Goal: Transaction & Acquisition: Book appointment/travel/reservation

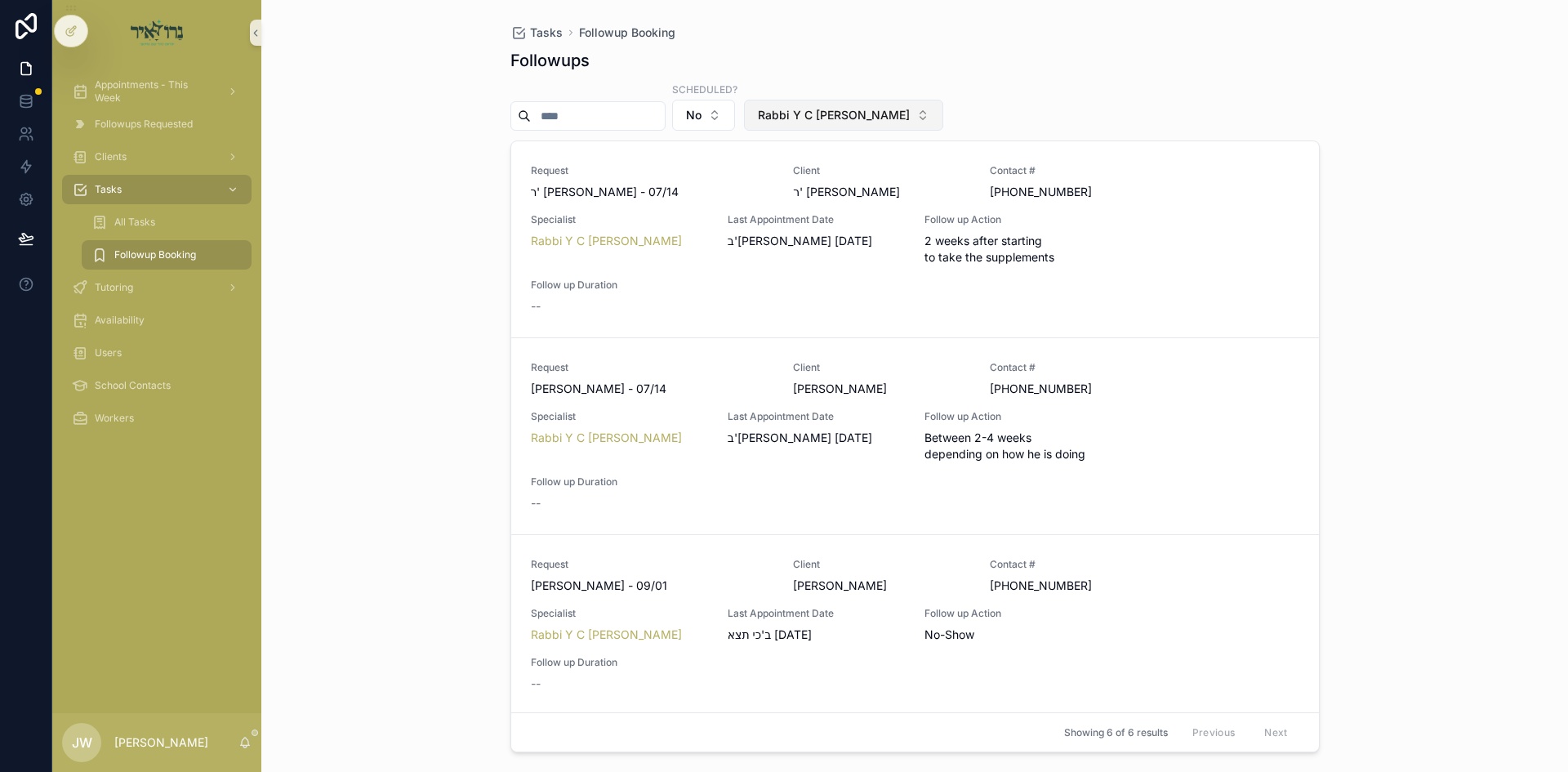
click at [844, 115] on span "Rabbi Y C [PERSON_NAME]" at bounding box center [834, 115] width 152 height 17
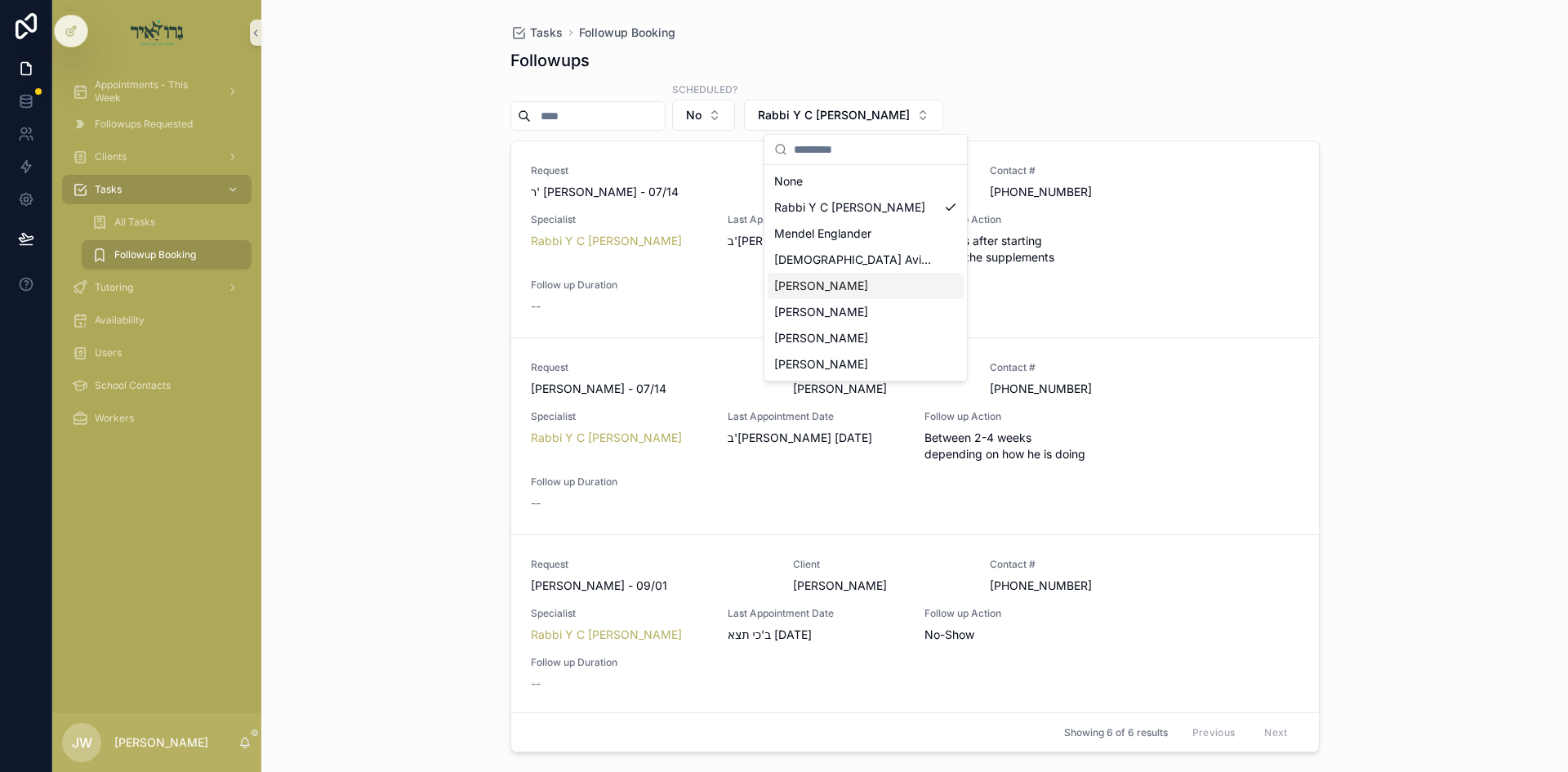
click at [863, 263] on span "[DEMOGRAPHIC_DATA] Avigder [PERSON_NAME]" at bounding box center [855, 259] width 163 height 17
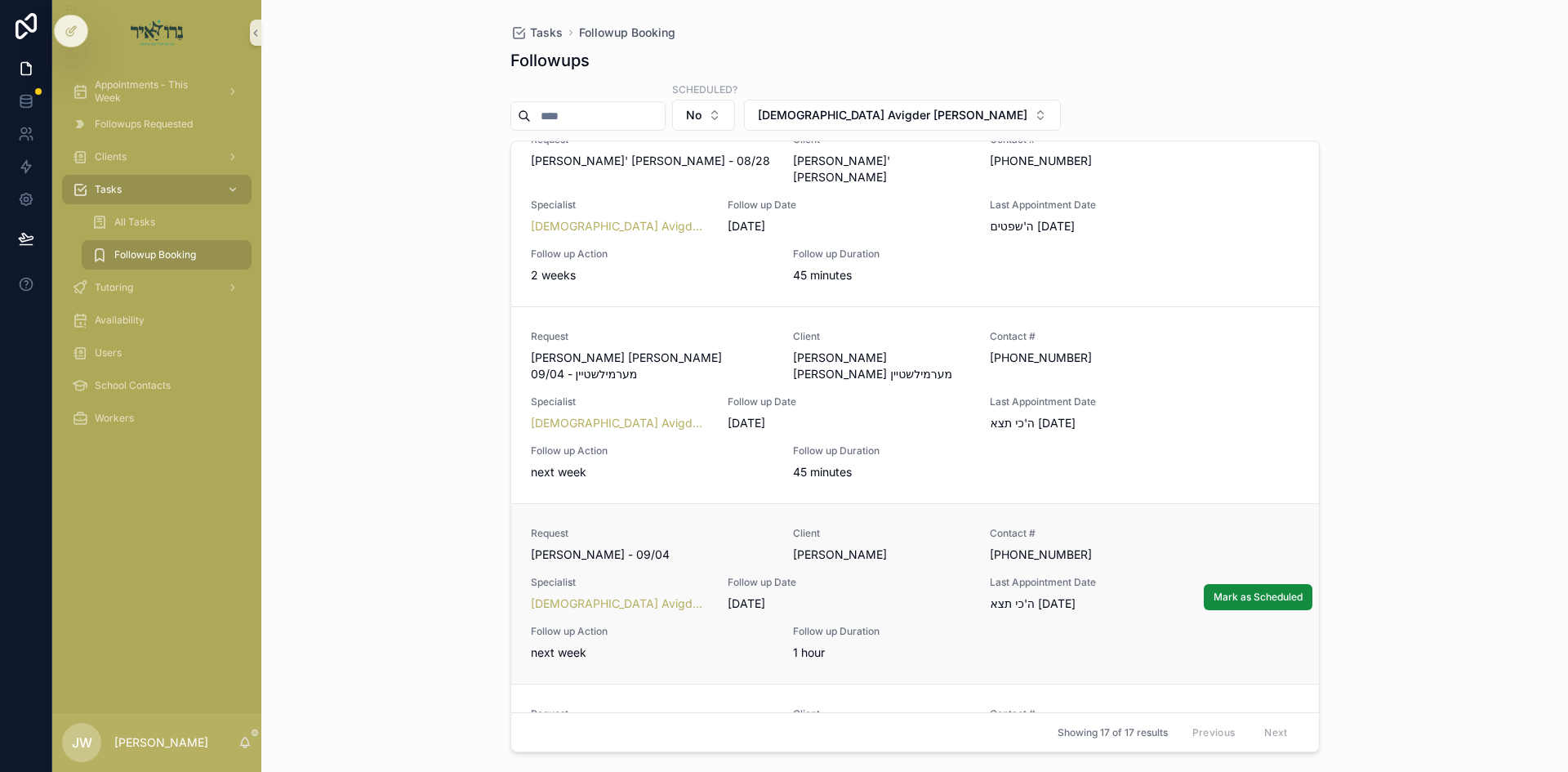
scroll to position [2205, 0]
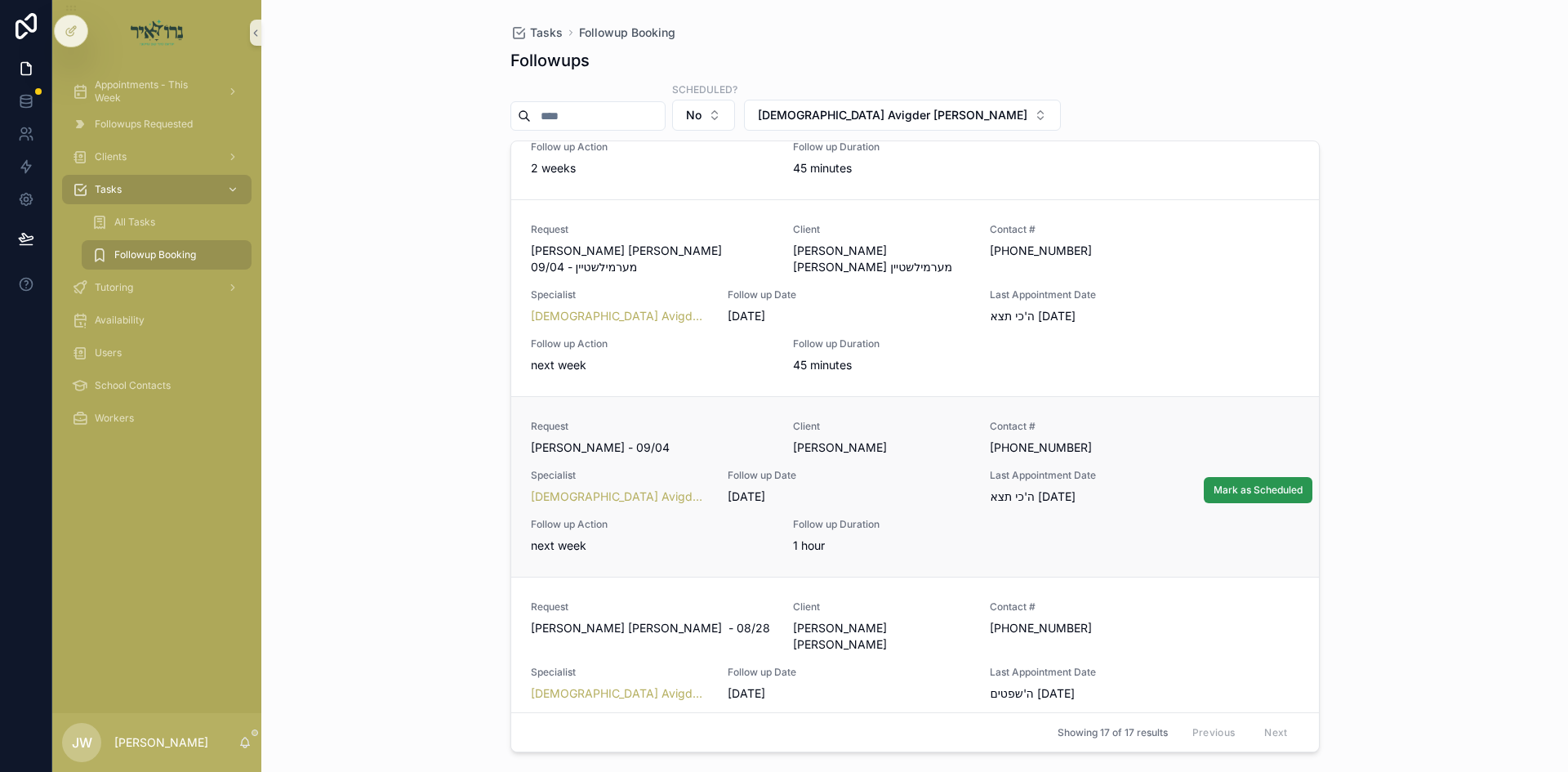
click at [1260, 477] on button "Mark as Scheduled" at bounding box center [1258, 490] width 109 height 26
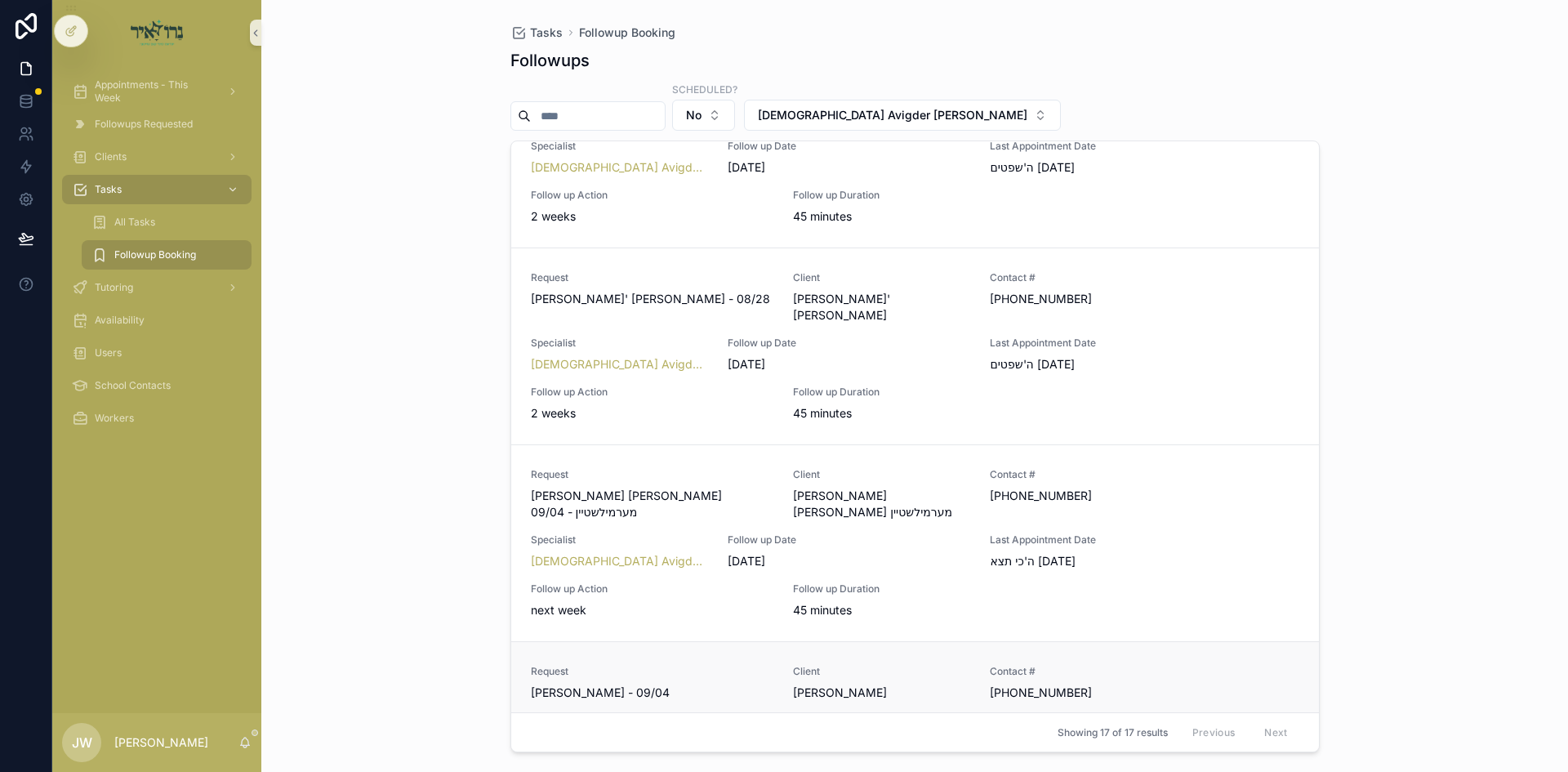
scroll to position [1796, 0]
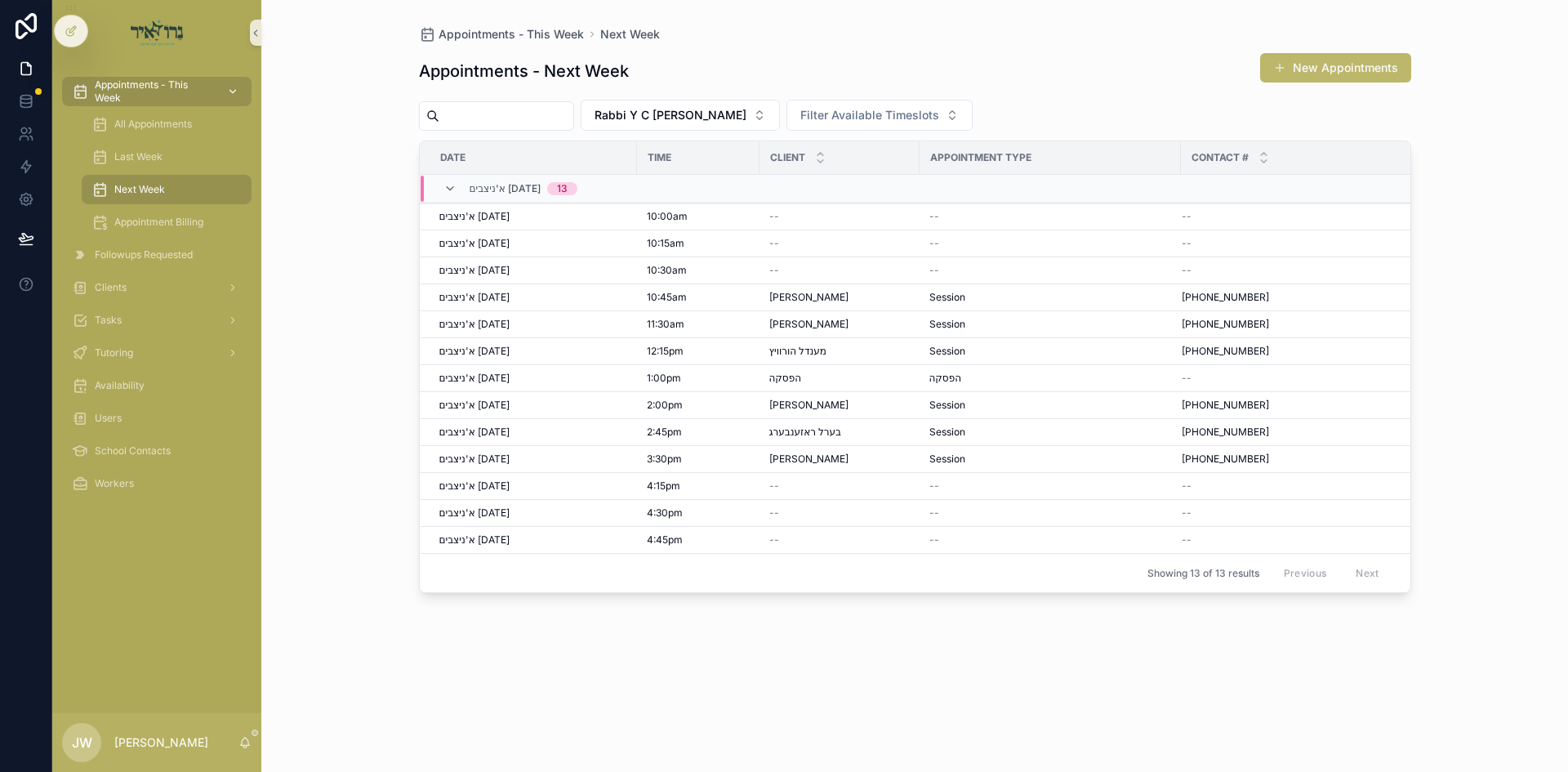
click at [181, 86] on span "Appointments - This Week" at bounding box center [154, 91] width 119 height 26
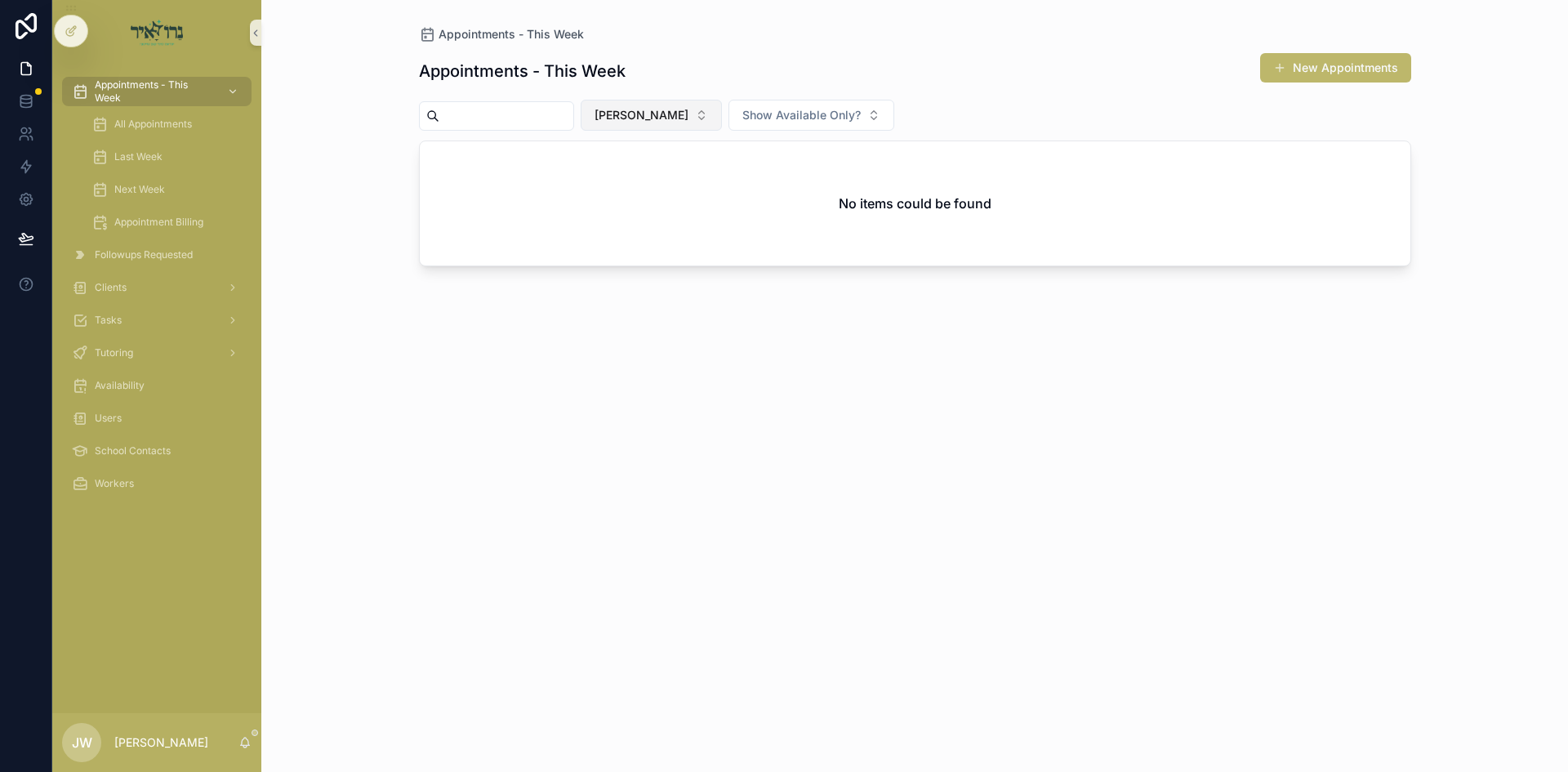
click at [641, 115] on span "[PERSON_NAME]" at bounding box center [641, 115] width 94 height 17
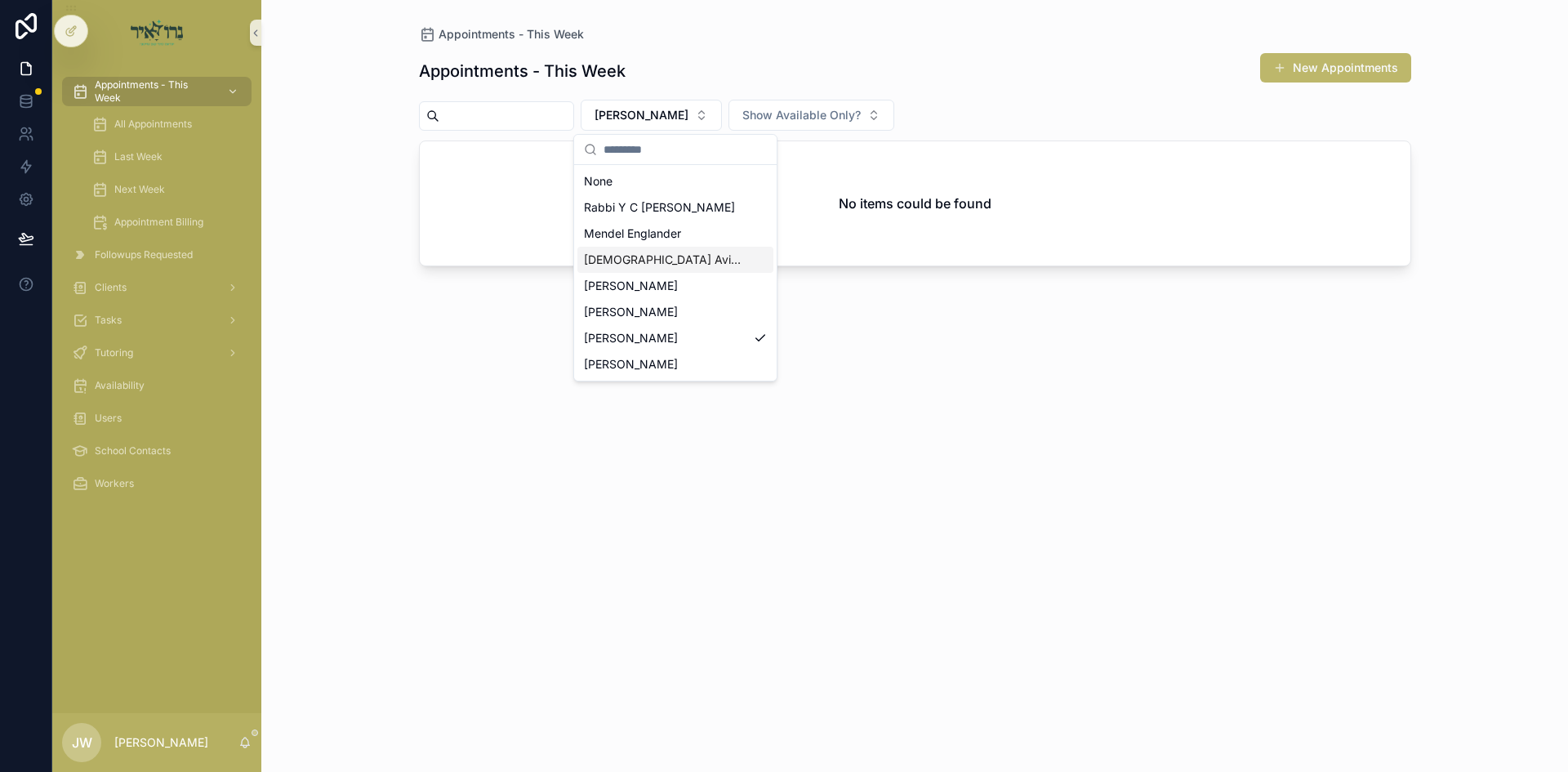
click at [666, 261] on span "[DEMOGRAPHIC_DATA] Avigder [PERSON_NAME]" at bounding box center [665, 259] width 163 height 17
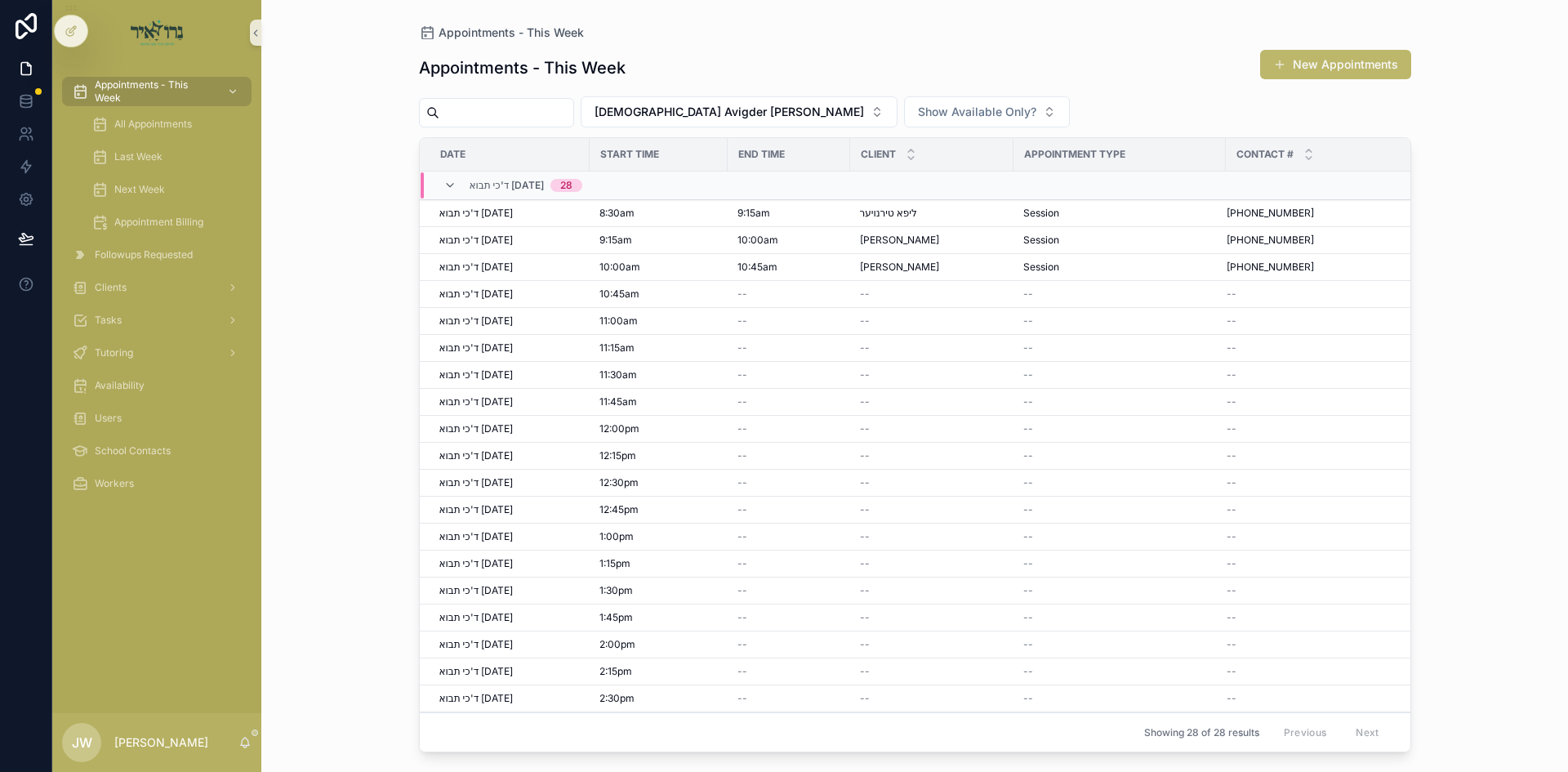
click at [1289, 75] on button "New Appointments" at bounding box center [1336, 65] width 151 height 30
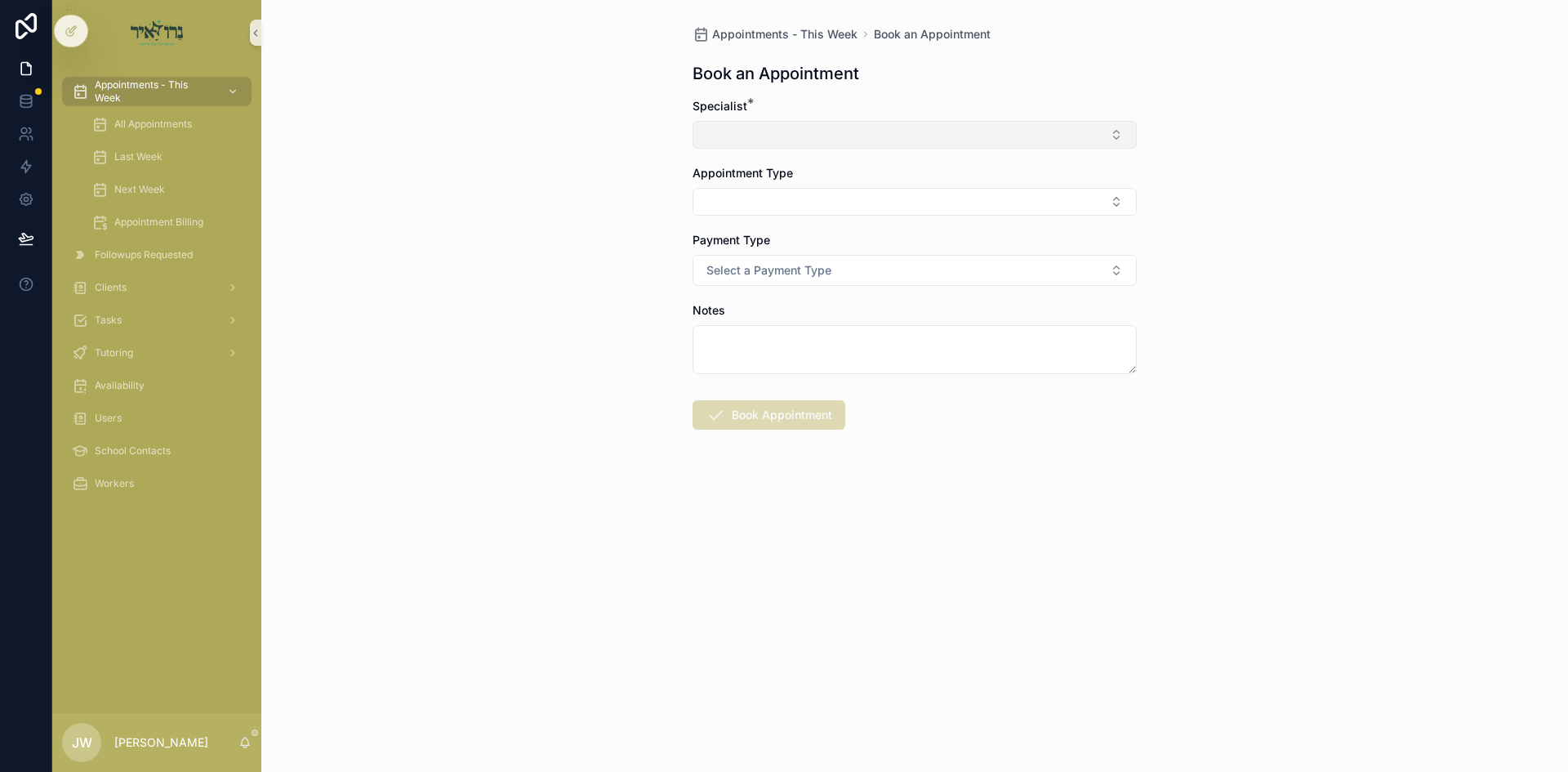
click at [872, 141] on button "Select Button" at bounding box center [914, 135] width 444 height 28
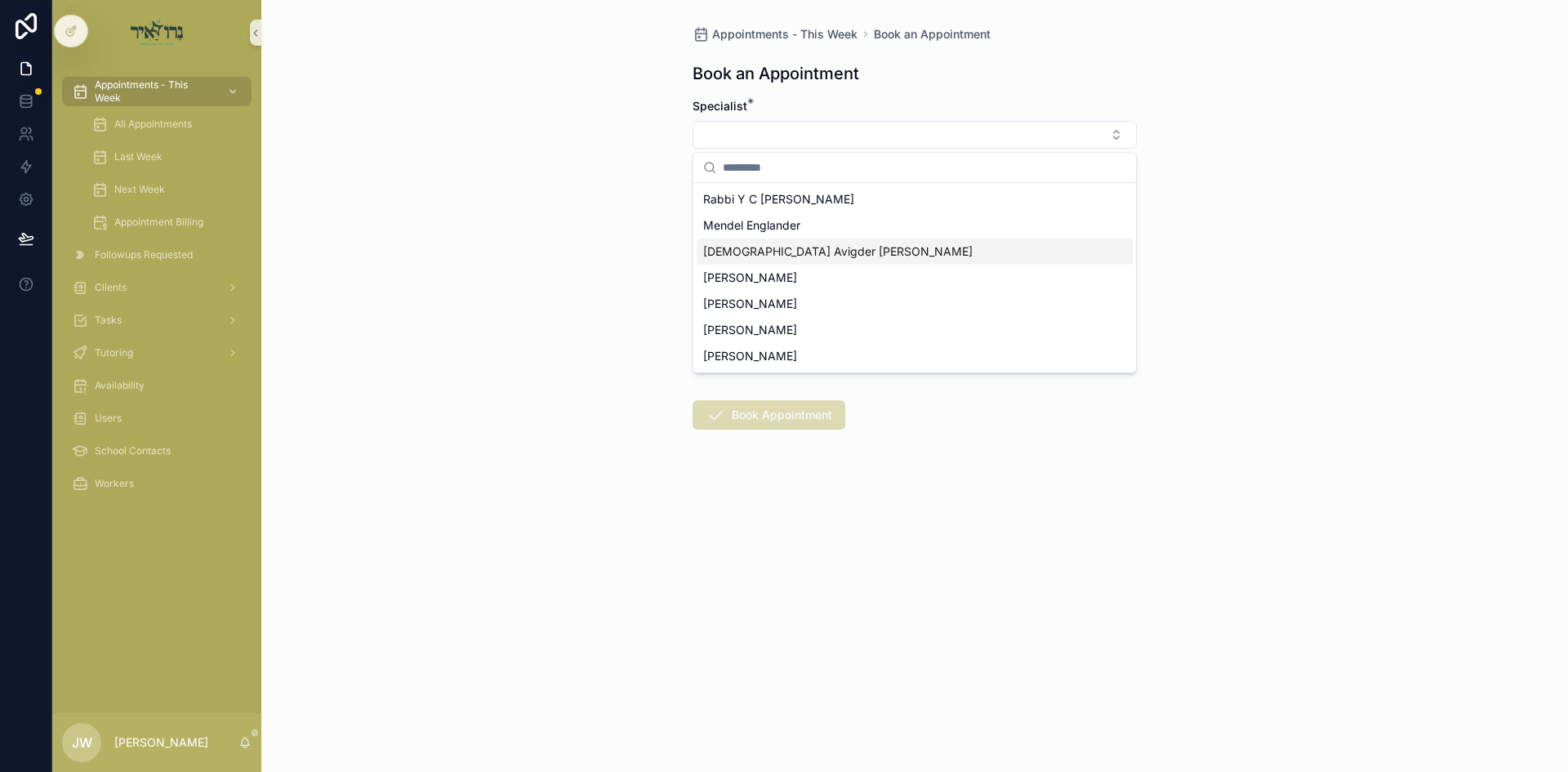
click at [770, 250] on span "[DEMOGRAPHIC_DATA] Avigder [PERSON_NAME]" at bounding box center [837, 251] width 269 height 17
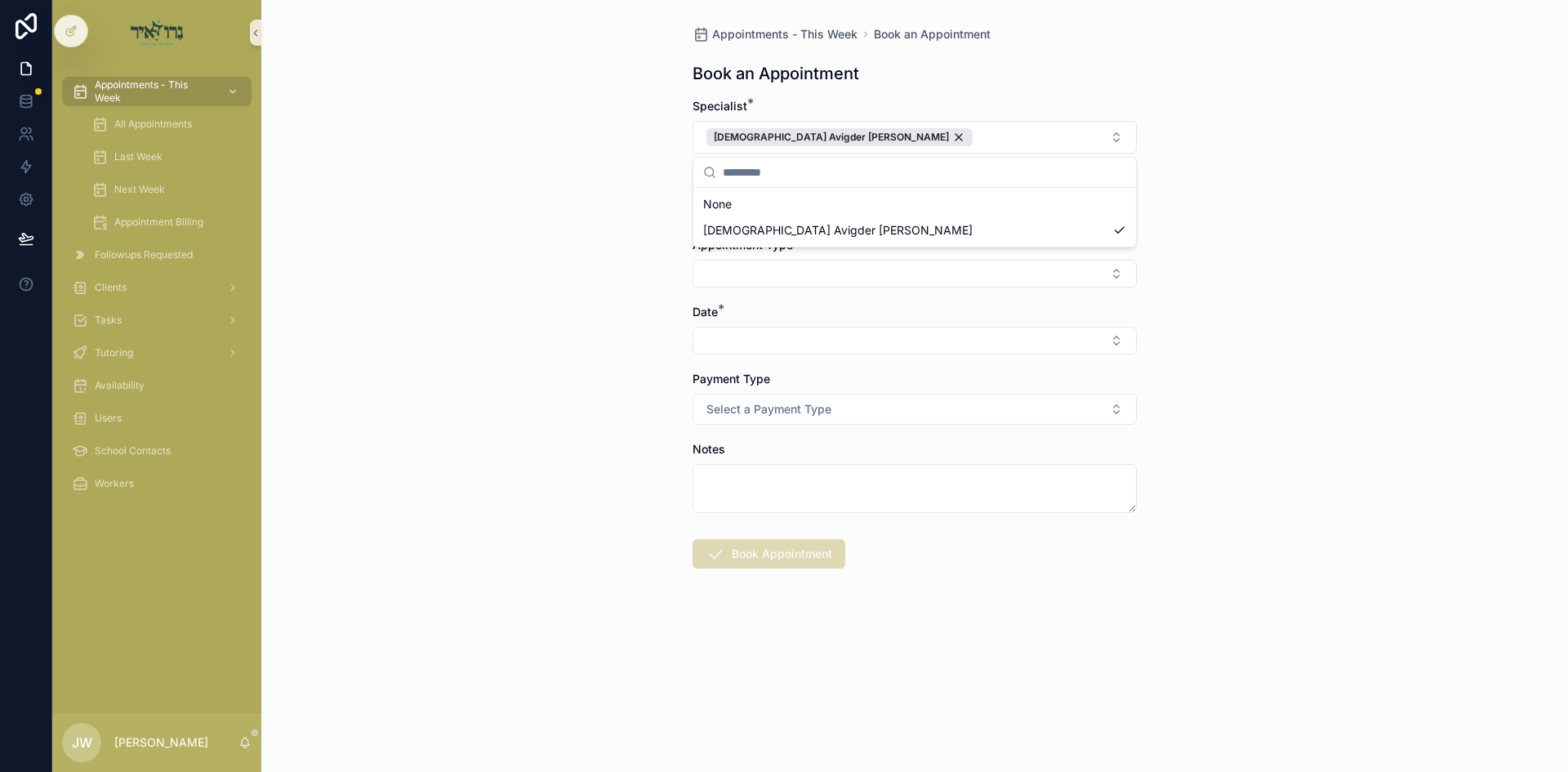
click at [521, 248] on div "Appointments - This Week Book an Appointment Book an Appointment Specialist * R…" at bounding box center [914, 386] width 1307 height 772
click at [759, 215] on button "Select Button" at bounding box center [914, 207] width 444 height 28
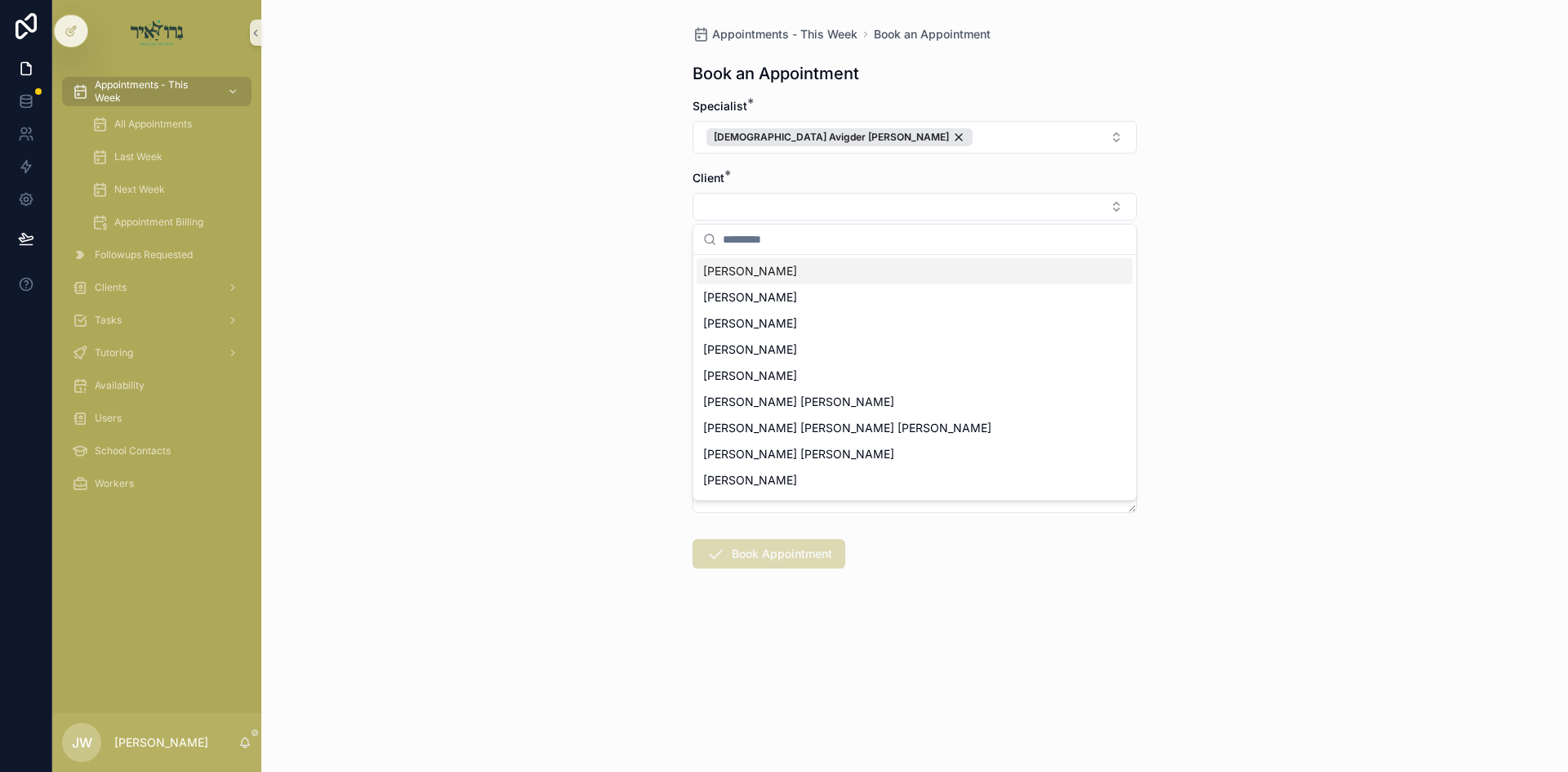
click at [364, 140] on div "Appointments - This Week Book an Appointment Book an Appointment Specialist * R…" at bounding box center [914, 386] width 1307 height 772
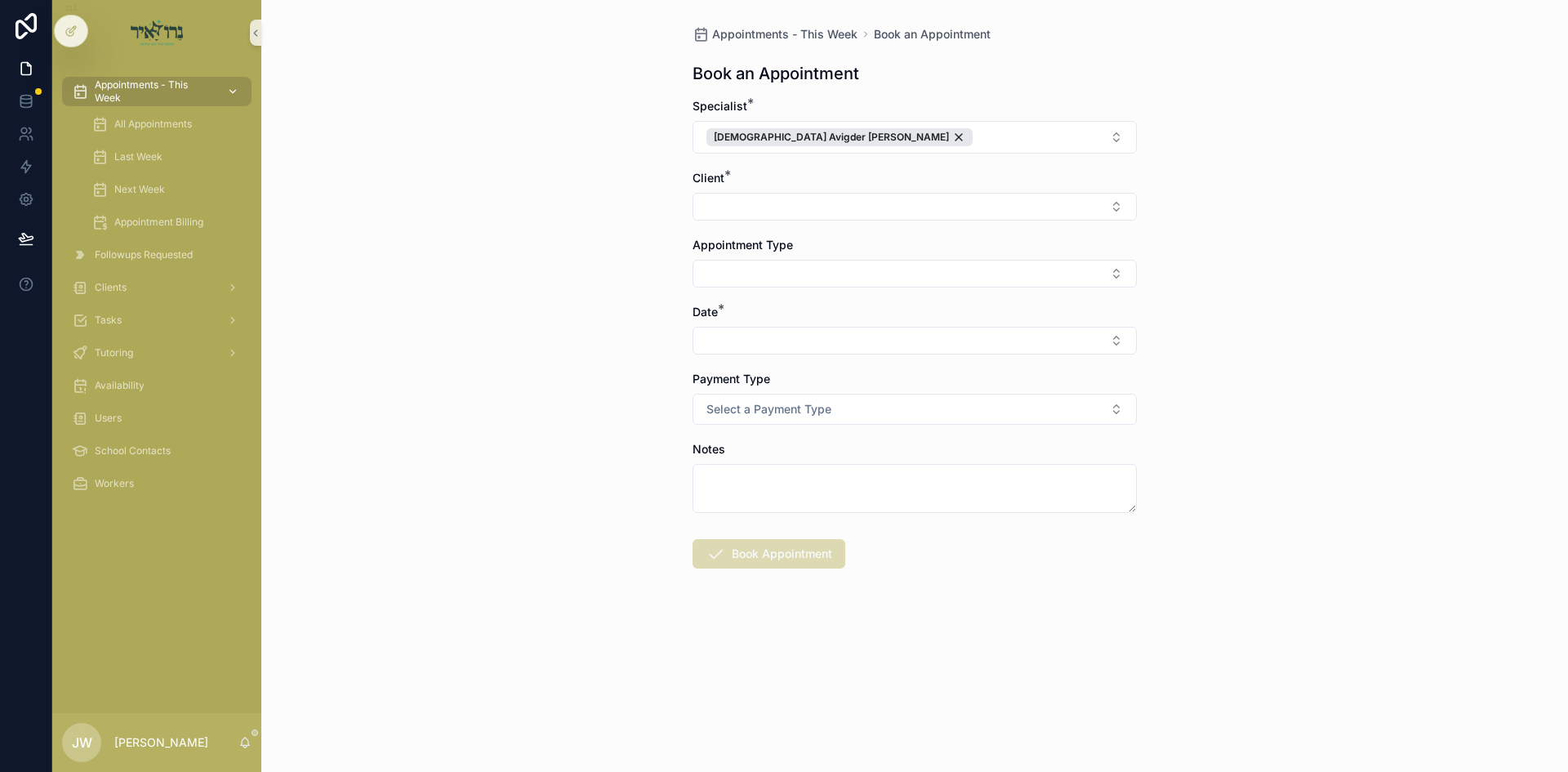
click at [153, 84] on span "Appointments - This Week" at bounding box center [154, 91] width 119 height 26
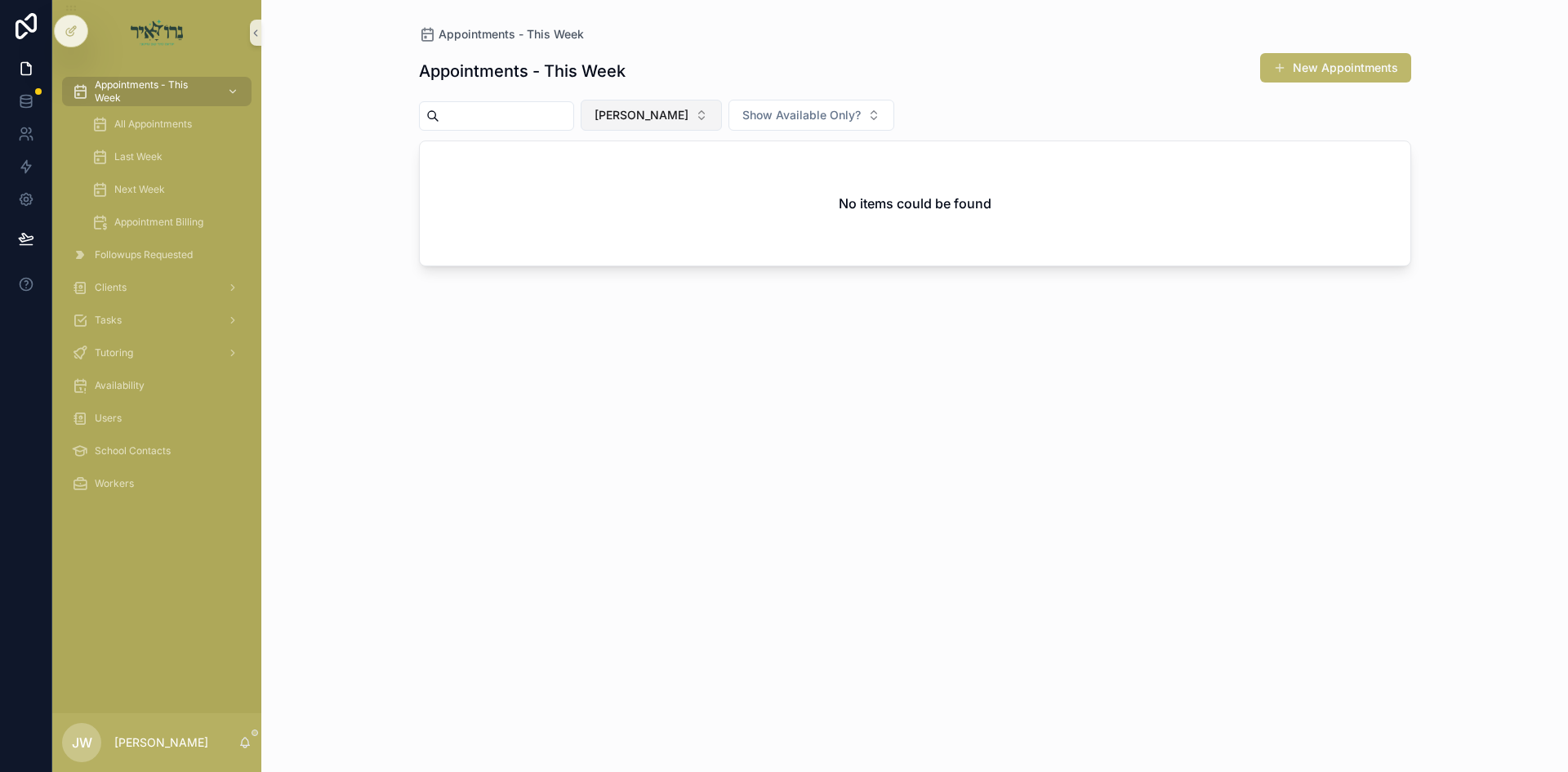
click at [662, 113] on span "[PERSON_NAME]" at bounding box center [641, 115] width 94 height 17
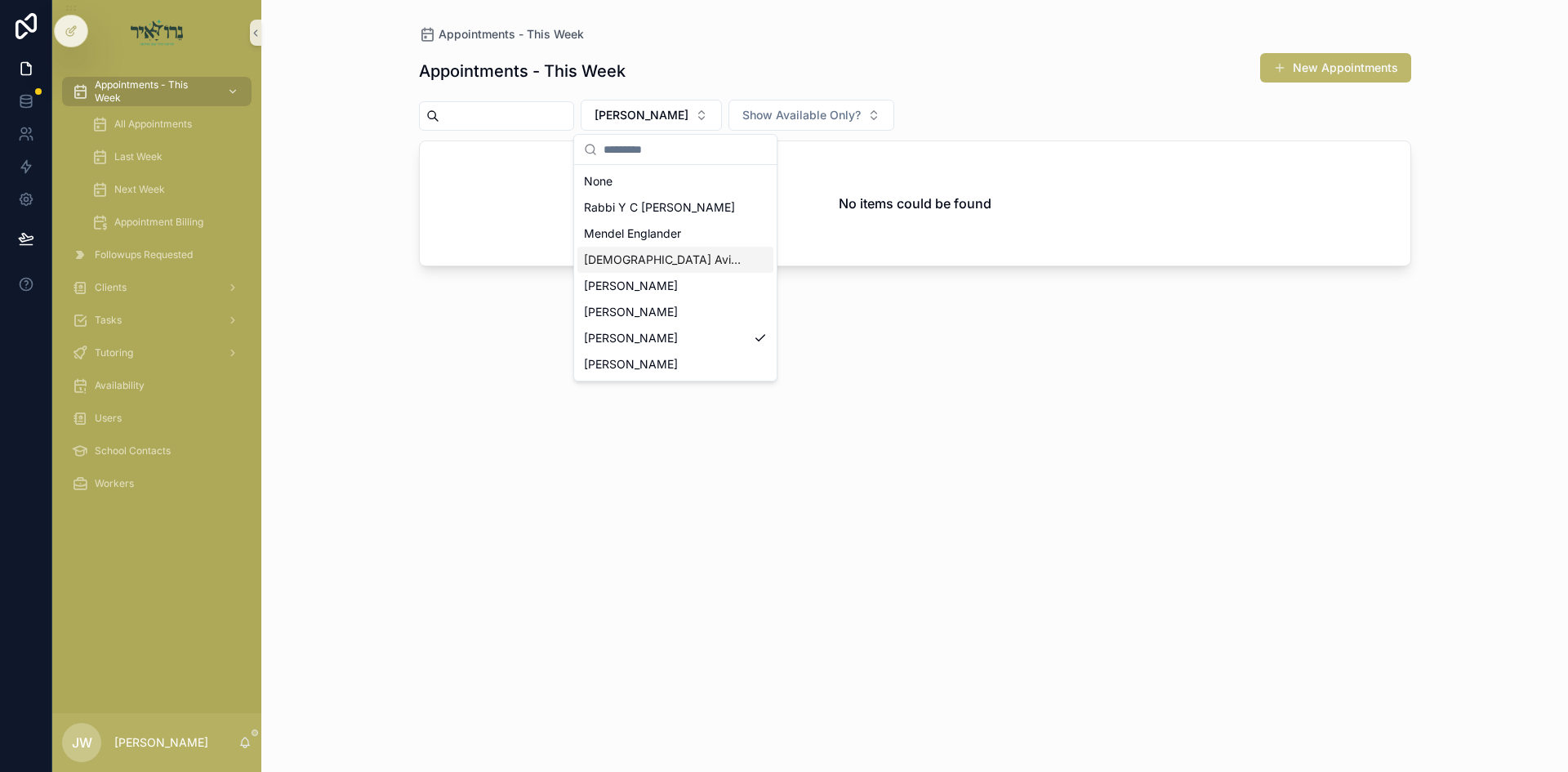
click at [664, 257] on span "[DEMOGRAPHIC_DATA] Avigder [PERSON_NAME]" at bounding box center [665, 259] width 163 height 17
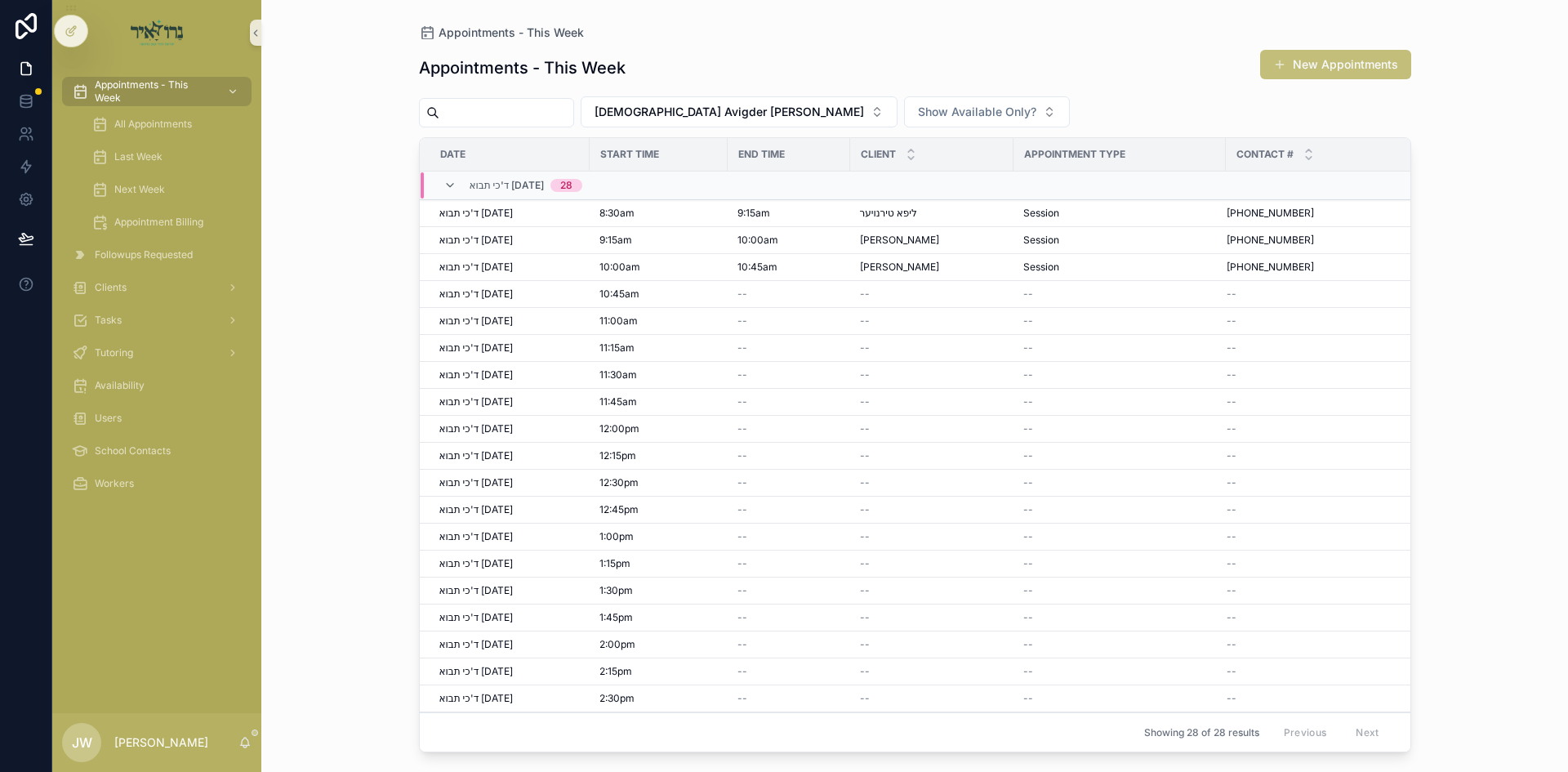
click at [1288, 61] on button "New Appointments" at bounding box center [1336, 65] width 151 height 30
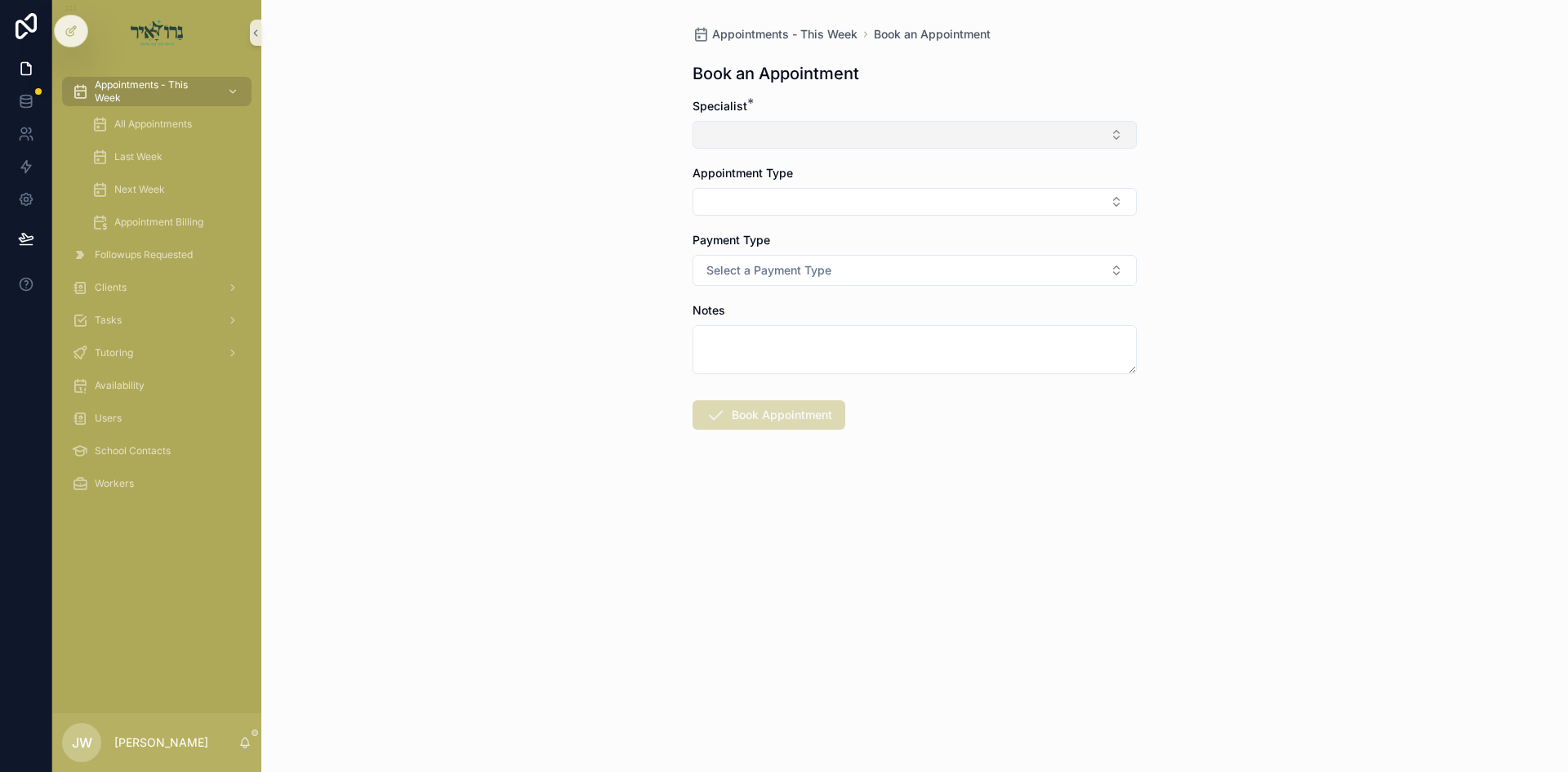
click at [804, 133] on button "Select Button" at bounding box center [914, 135] width 444 height 28
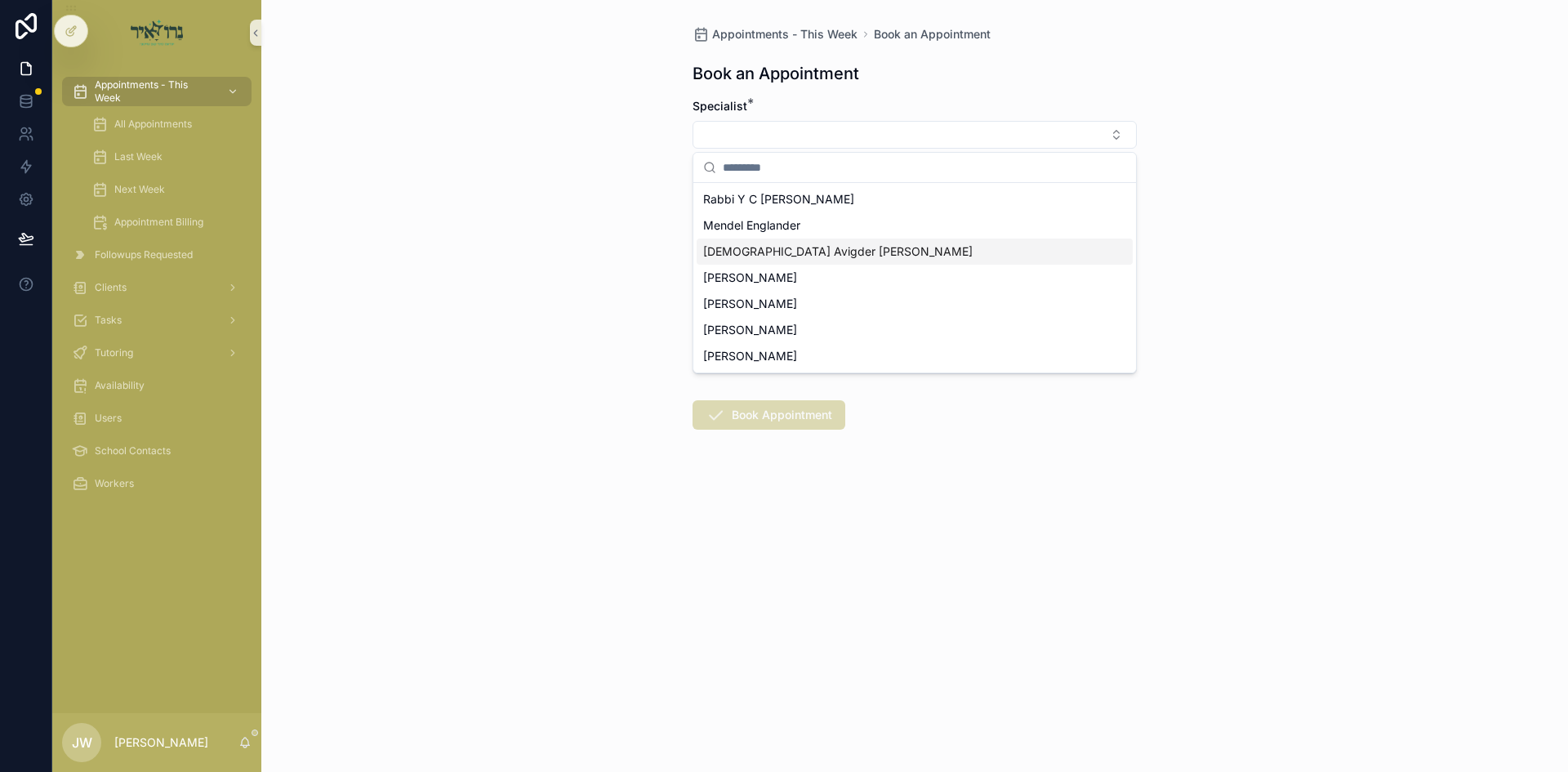
click at [800, 256] on span "[DEMOGRAPHIC_DATA] Avigder [PERSON_NAME]" at bounding box center [837, 251] width 269 height 17
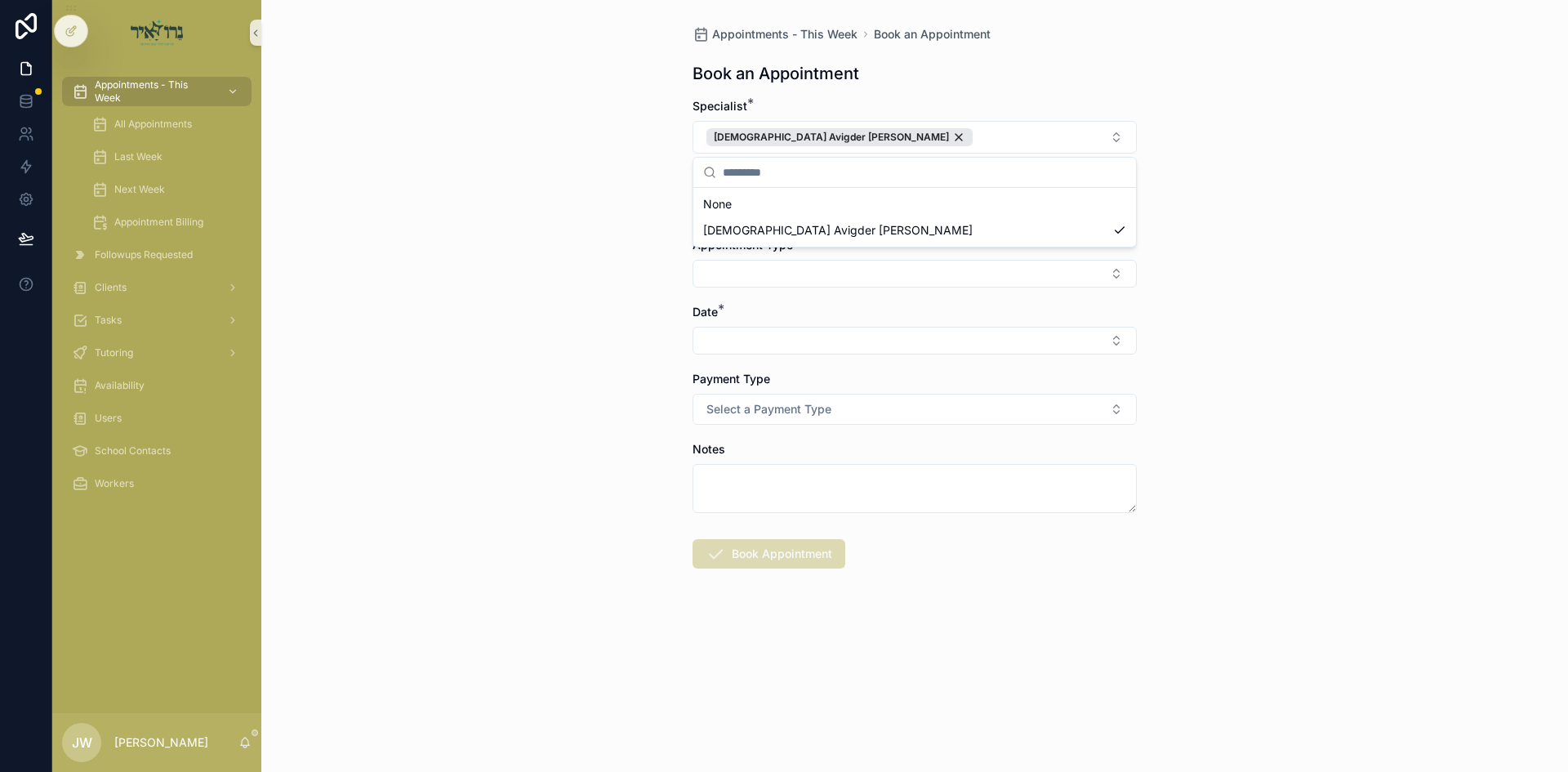
click at [511, 286] on div "Appointments - This Week Book an Appointment Book an Appointment Specialist * R…" at bounding box center [914, 386] width 1307 height 772
click at [703, 208] on button "Select Button" at bounding box center [914, 207] width 444 height 28
type input "*"
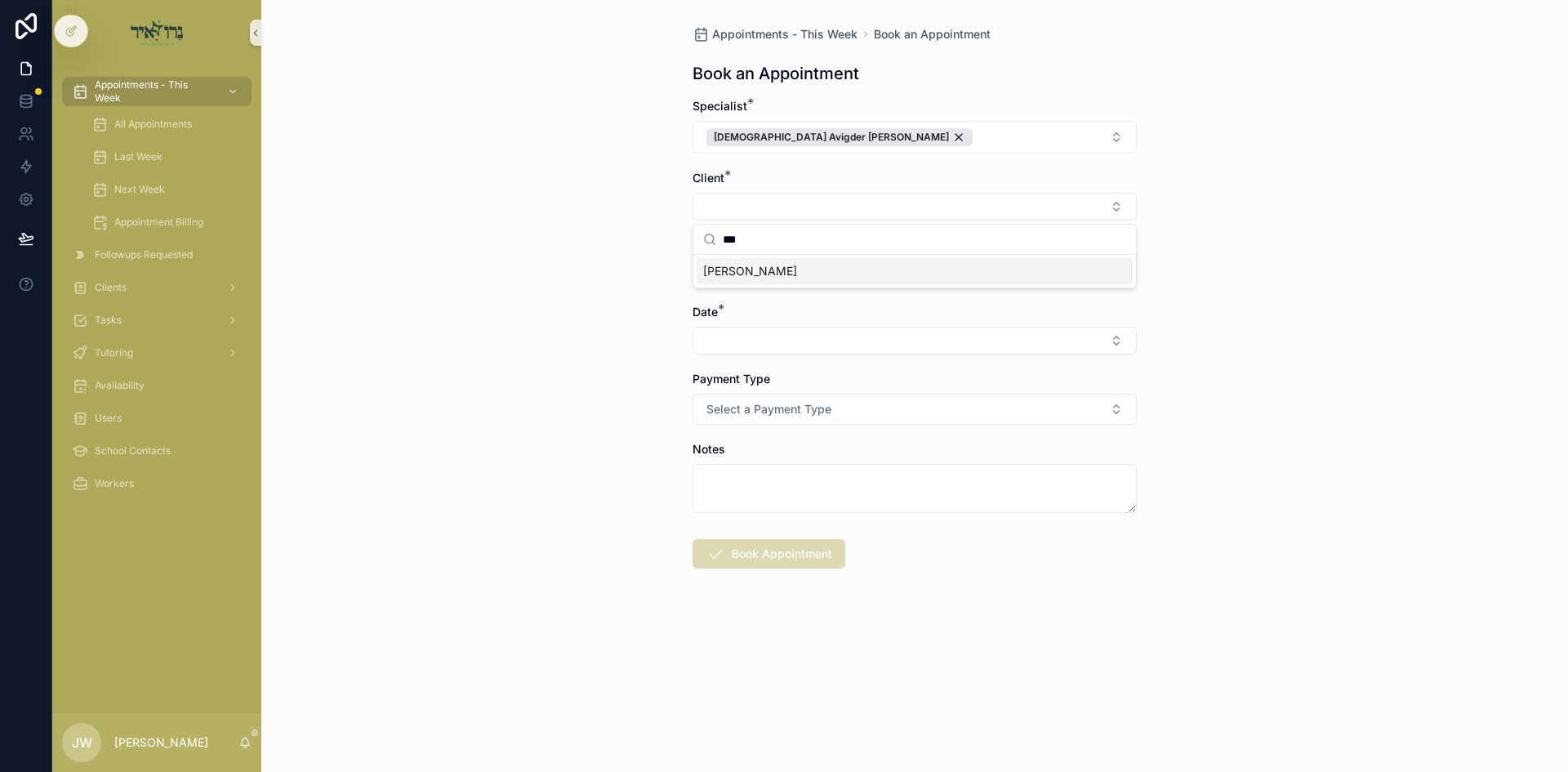
type input "***"
click at [749, 287] on div "*** גבריאל פאדריגאל" at bounding box center [914, 256] width 444 height 65
click at [751, 277] on span "[PERSON_NAME]" at bounding box center [749, 271] width 94 height 17
click at [738, 277] on button "Select Button" at bounding box center [914, 277] width 444 height 28
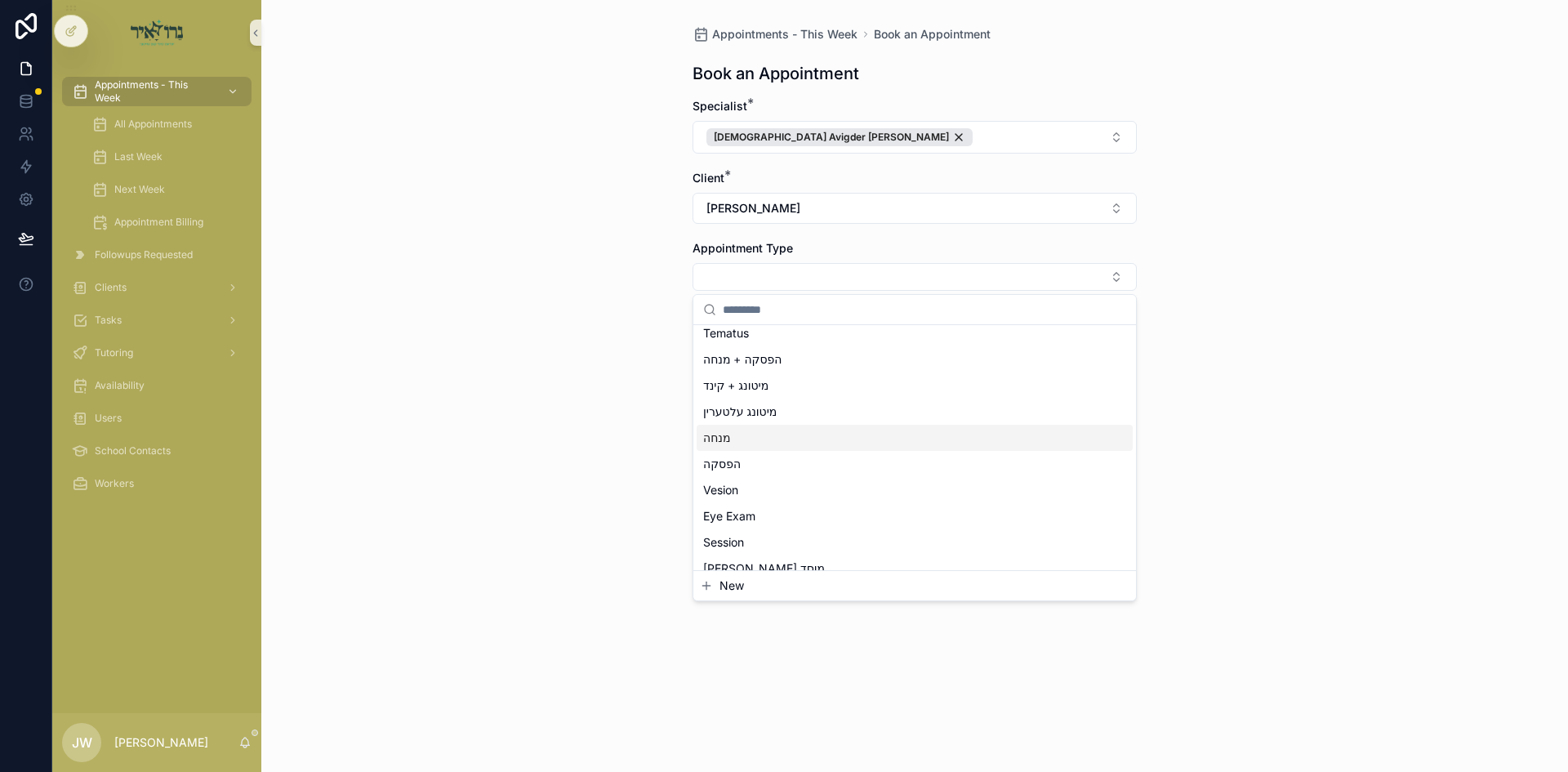
scroll to position [81, 0]
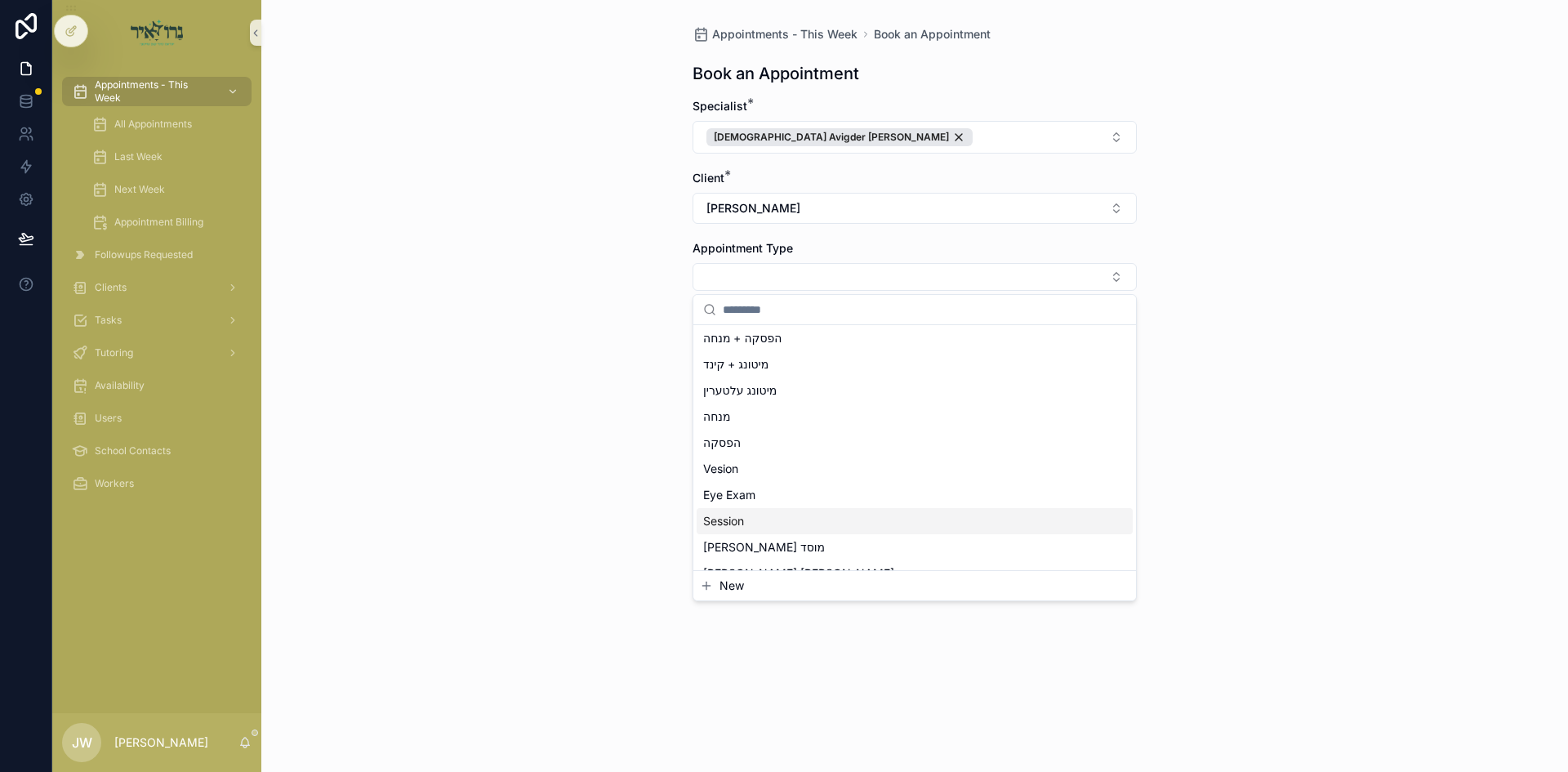
click at [763, 518] on div "Session" at bounding box center [915, 521] width 436 height 26
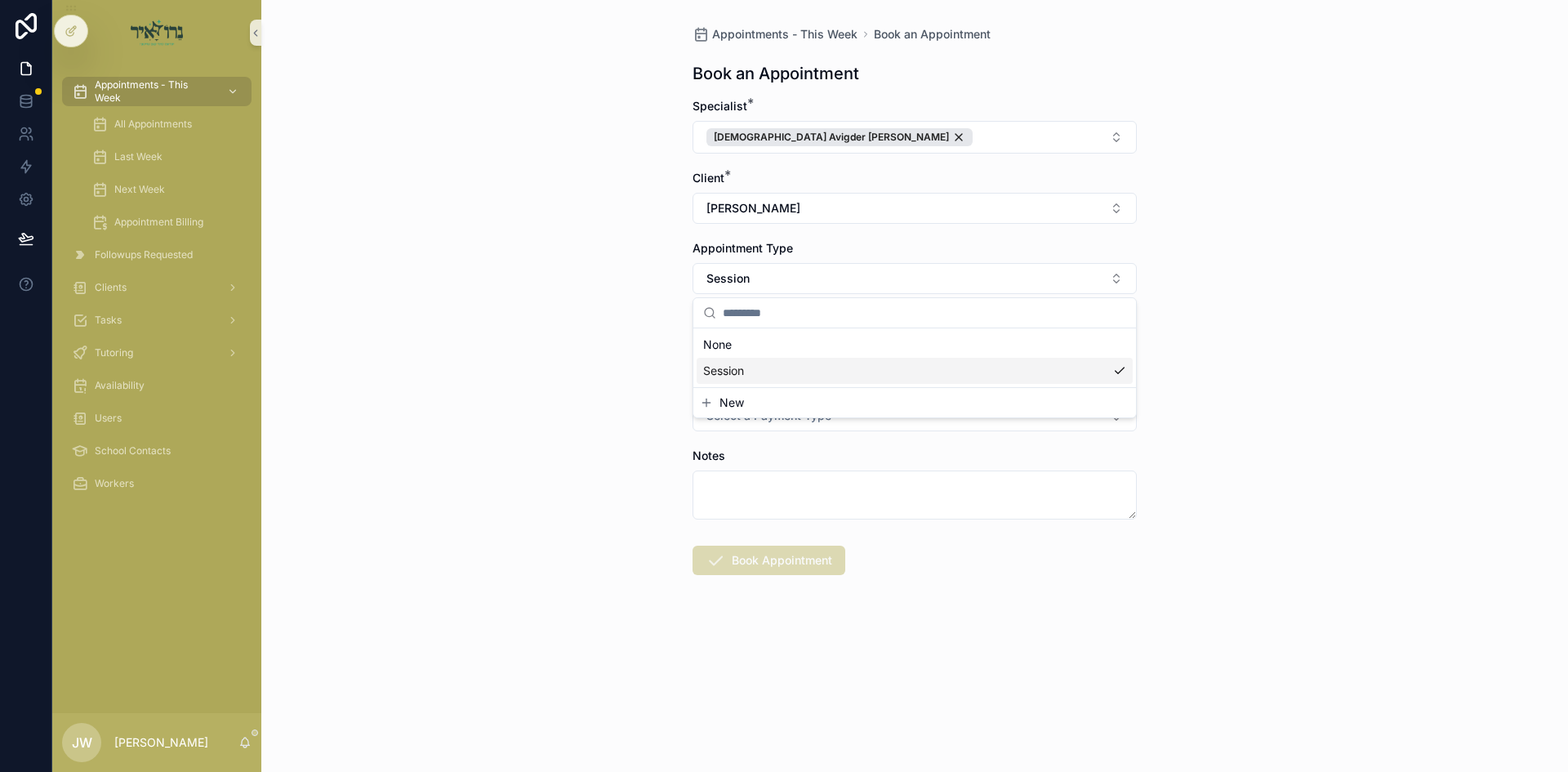
scroll to position [0, 0]
click at [711, 348] on button "Select Button" at bounding box center [914, 347] width 444 height 28
click at [747, 412] on span "ד'כי תבוא 09/10/25" at bounding box center [747, 411] width 88 height 17
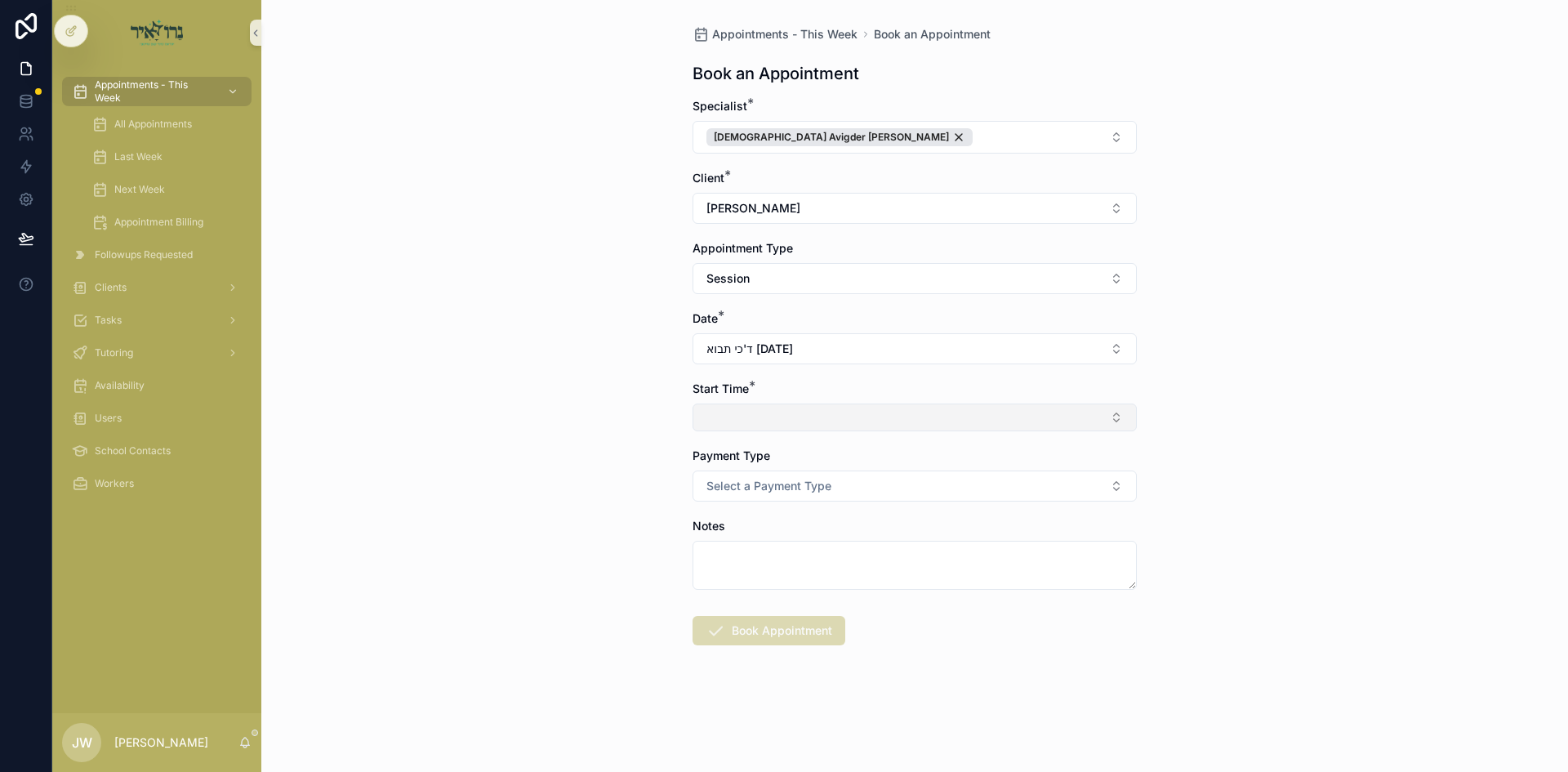
click at [747, 413] on button "Select Button" at bounding box center [914, 417] width 444 height 28
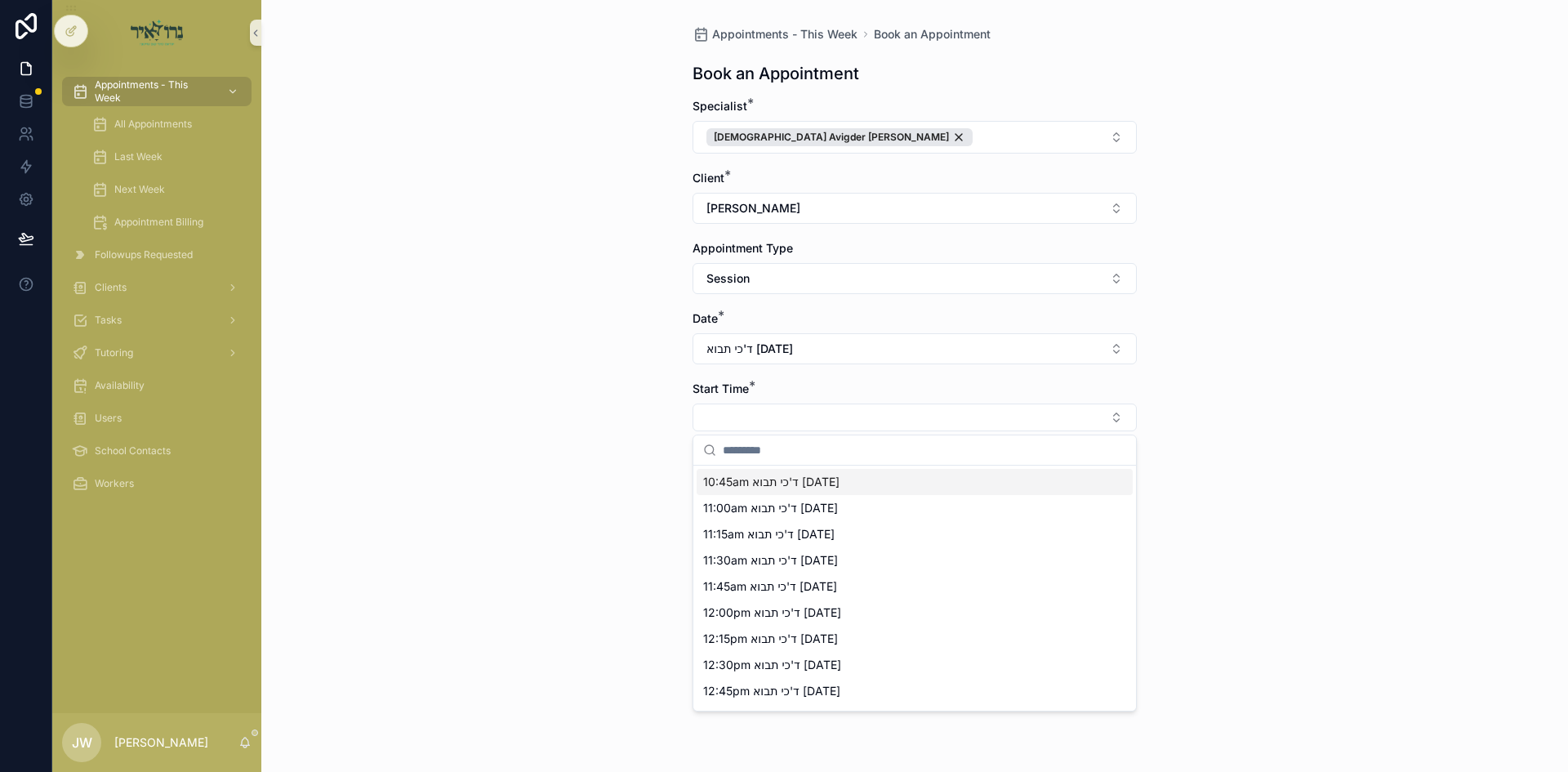
click at [746, 489] on span "10:45am ד'כי תבוא 09/10/25" at bounding box center [771, 481] width 137 height 17
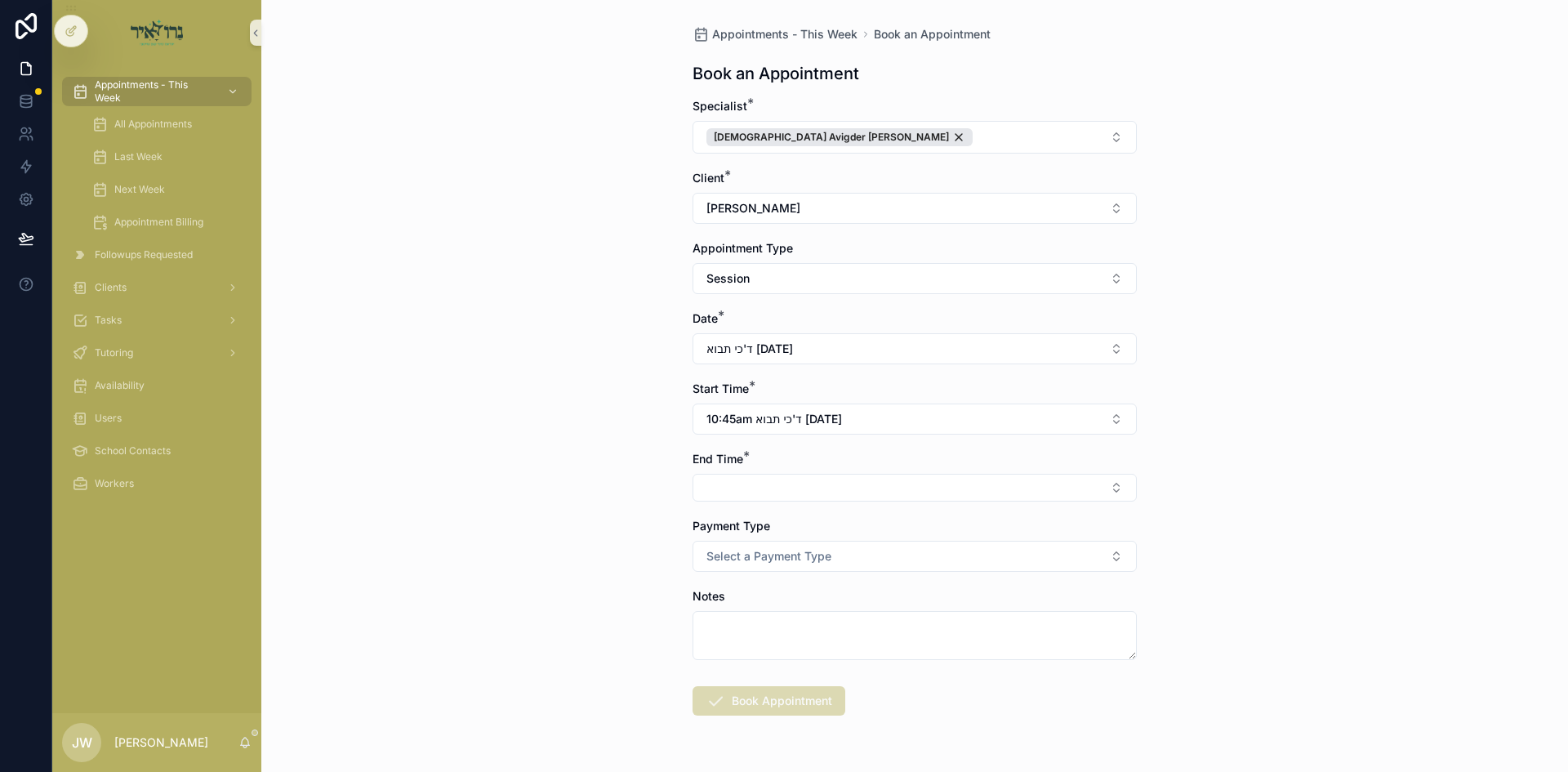
click at [750, 480] on button "Select Button" at bounding box center [914, 487] width 444 height 28
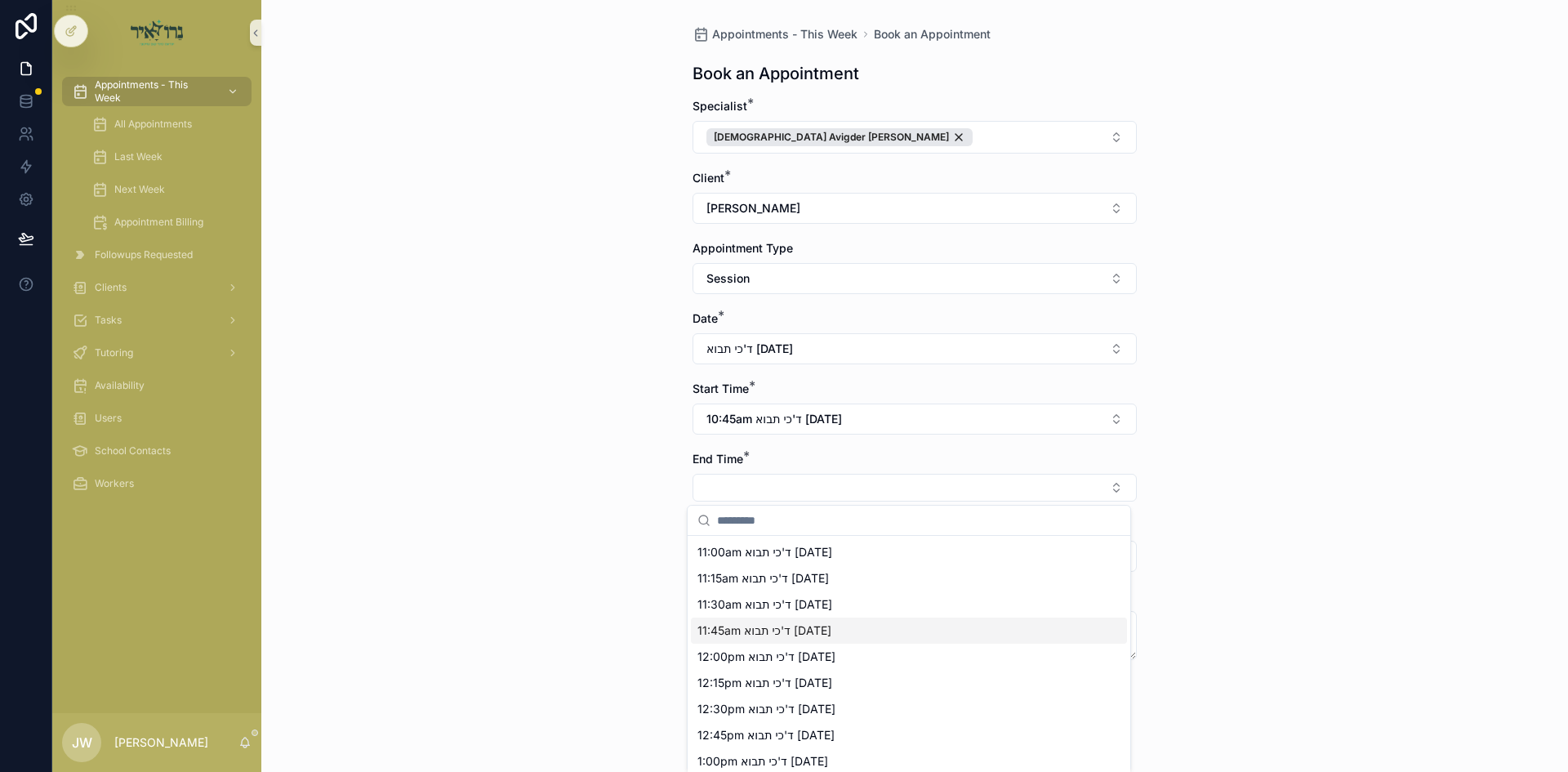
click at [723, 641] on div "11:45am ד'כי תבוא 09/10/25" at bounding box center [909, 630] width 436 height 26
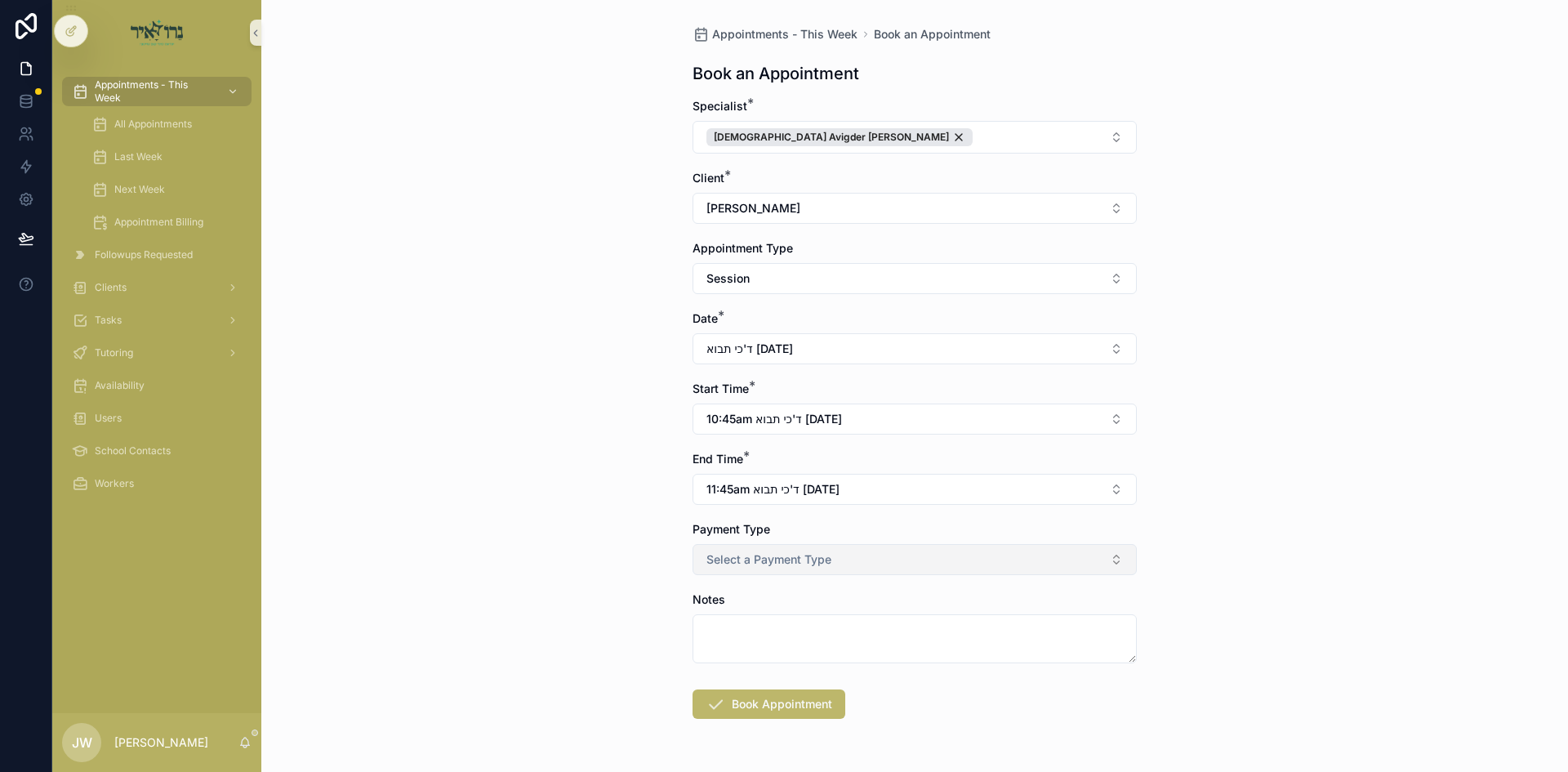
click at [727, 546] on button "Select a Payment Type" at bounding box center [914, 559] width 444 height 31
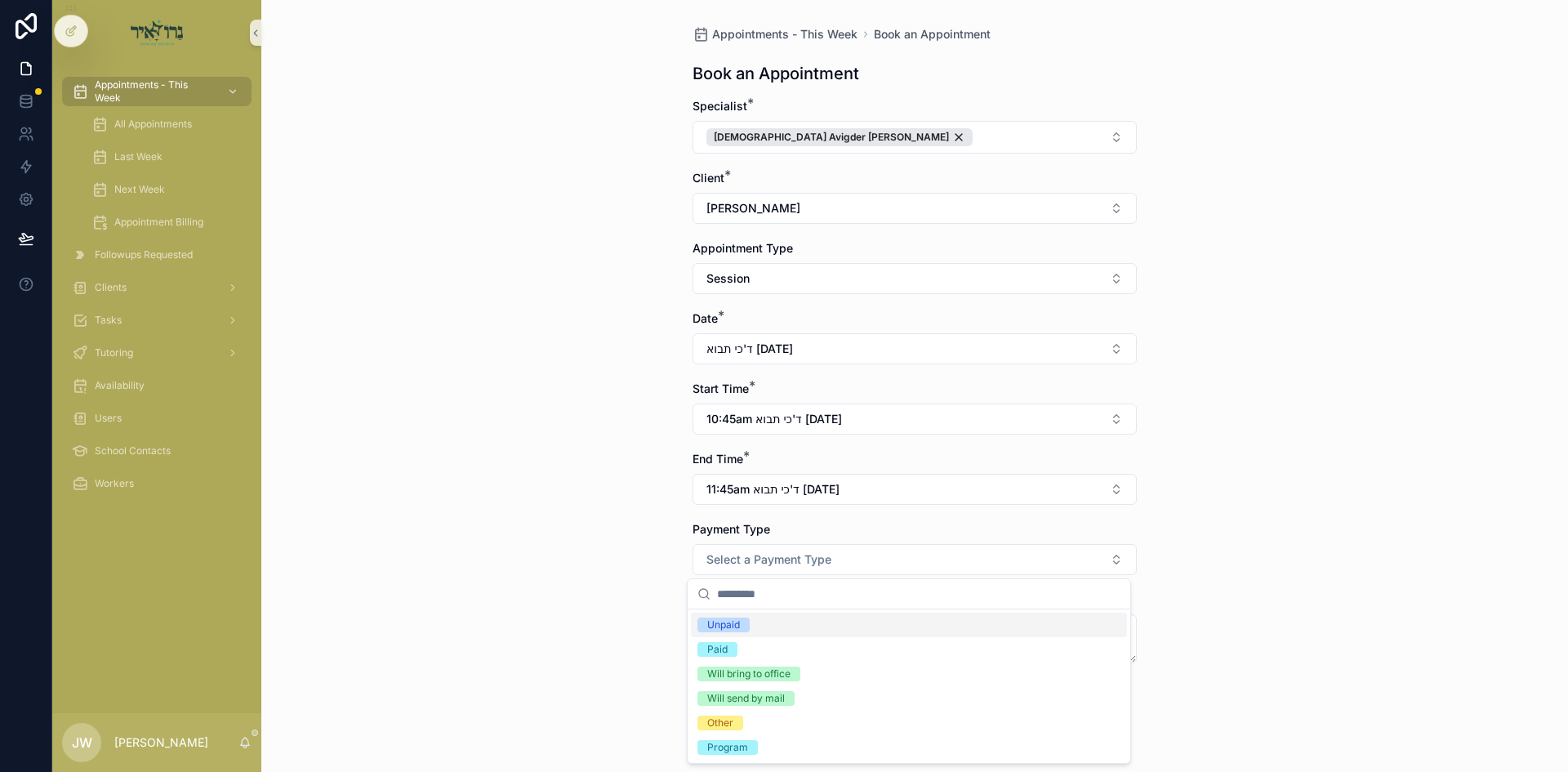
click at [729, 623] on div "Unpaid" at bounding box center [723, 624] width 32 height 15
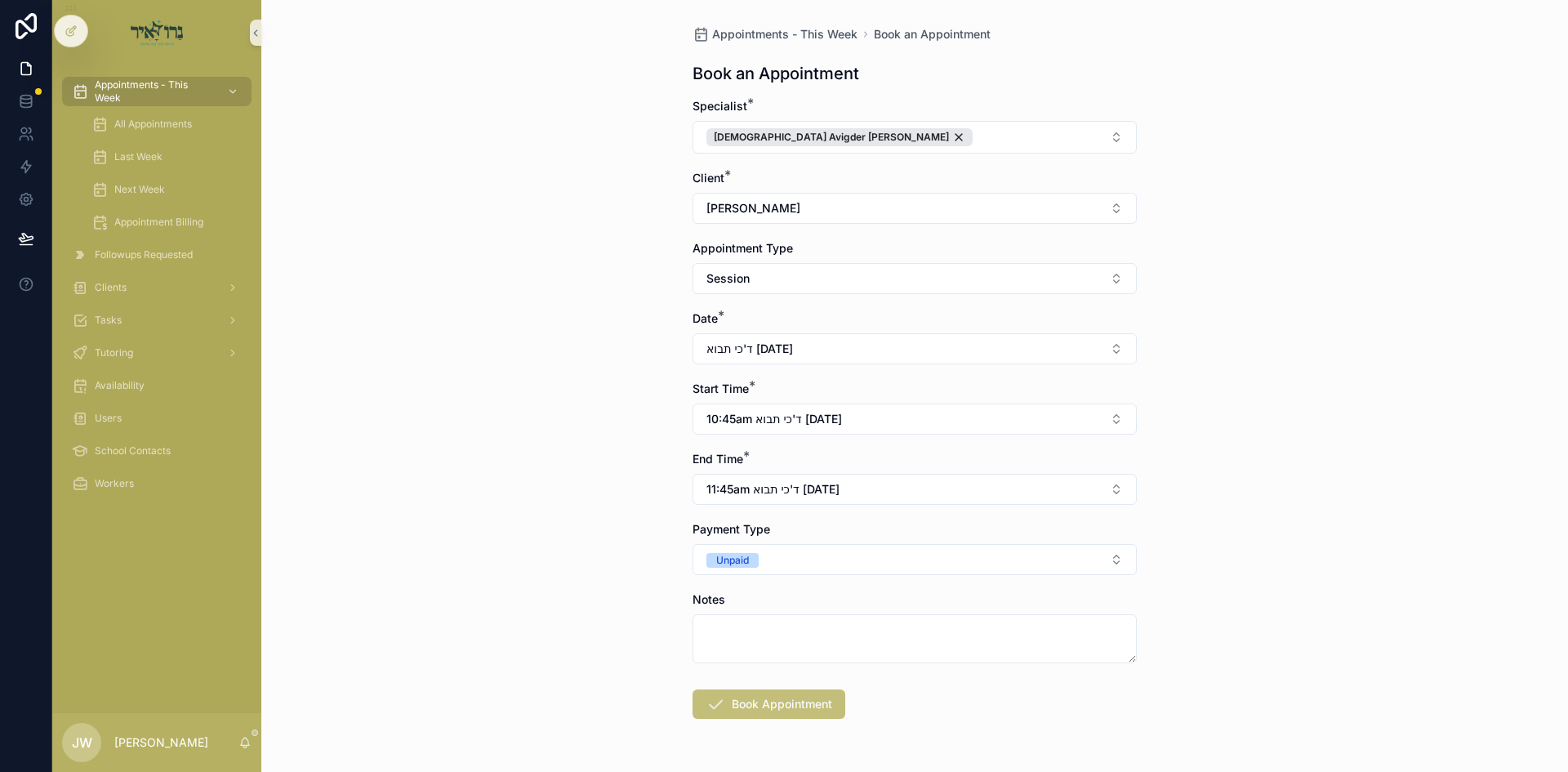
click at [763, 701] on button "Book Appointment" at bounding box center [769, 704] width 153 height 30
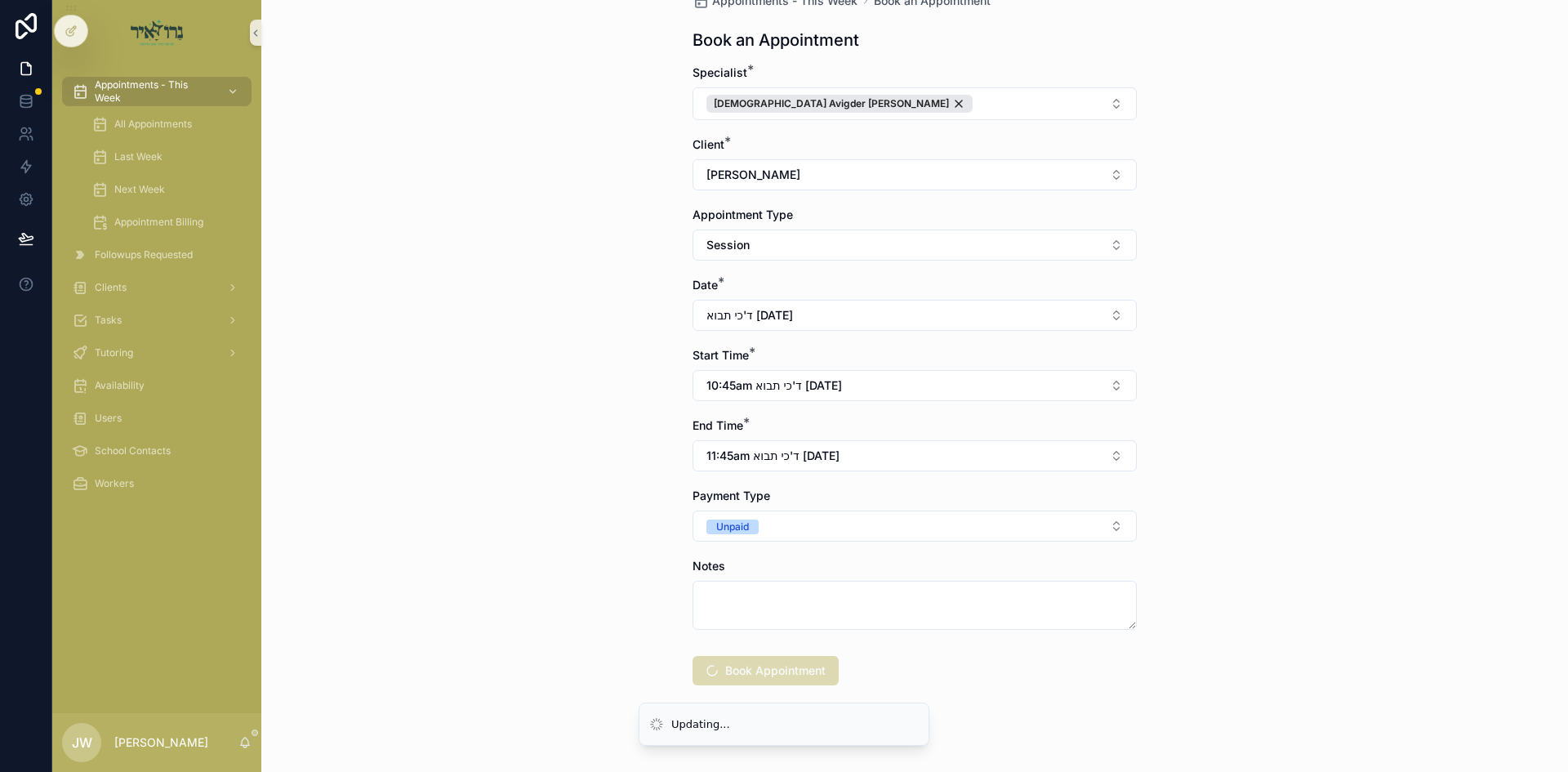
scroll to position [52, 0]
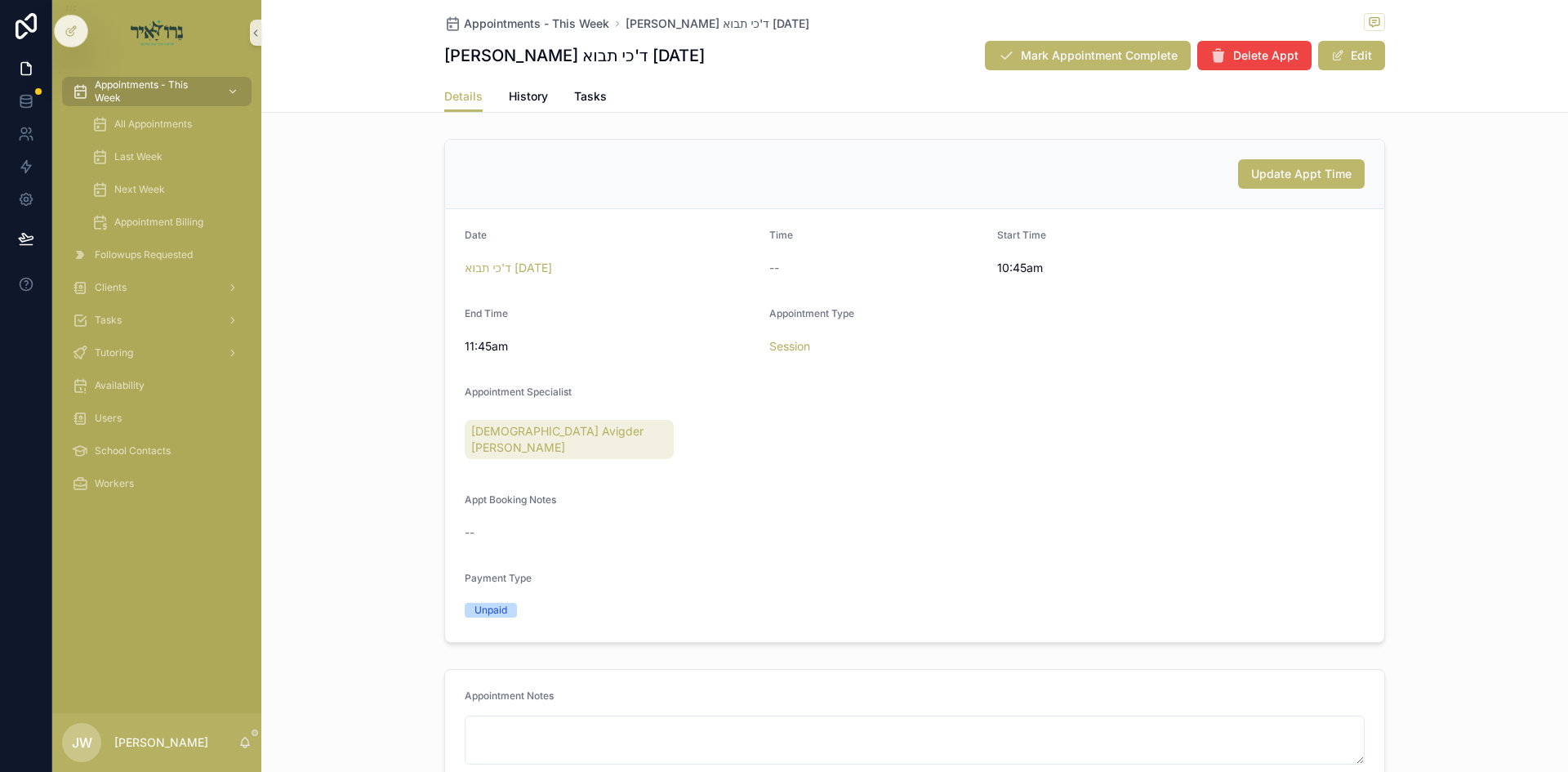
click at [209, 106] on div "Appointments - This Week All Appointments Last Week Next Week Appointment Billi…" at bounding box center [157, 157] width 209 height 163
click at [216, 91] on div "Appointments - This Week" at bounding box center [157, 91] width 170 height 26
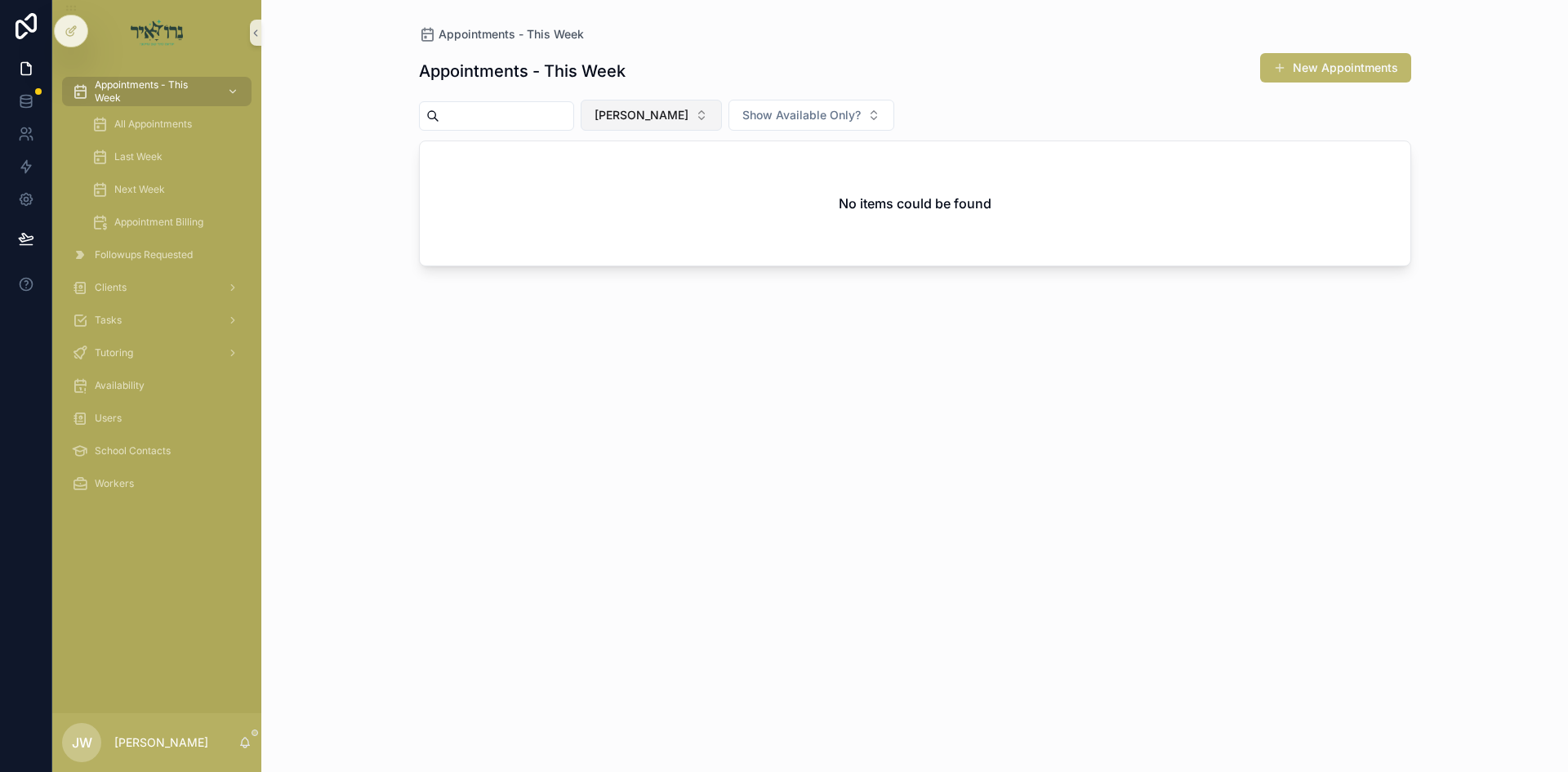
click at [663, 115] on span "[PERSON_NAME]" at bounding box center [641, 115] width 94 height 17
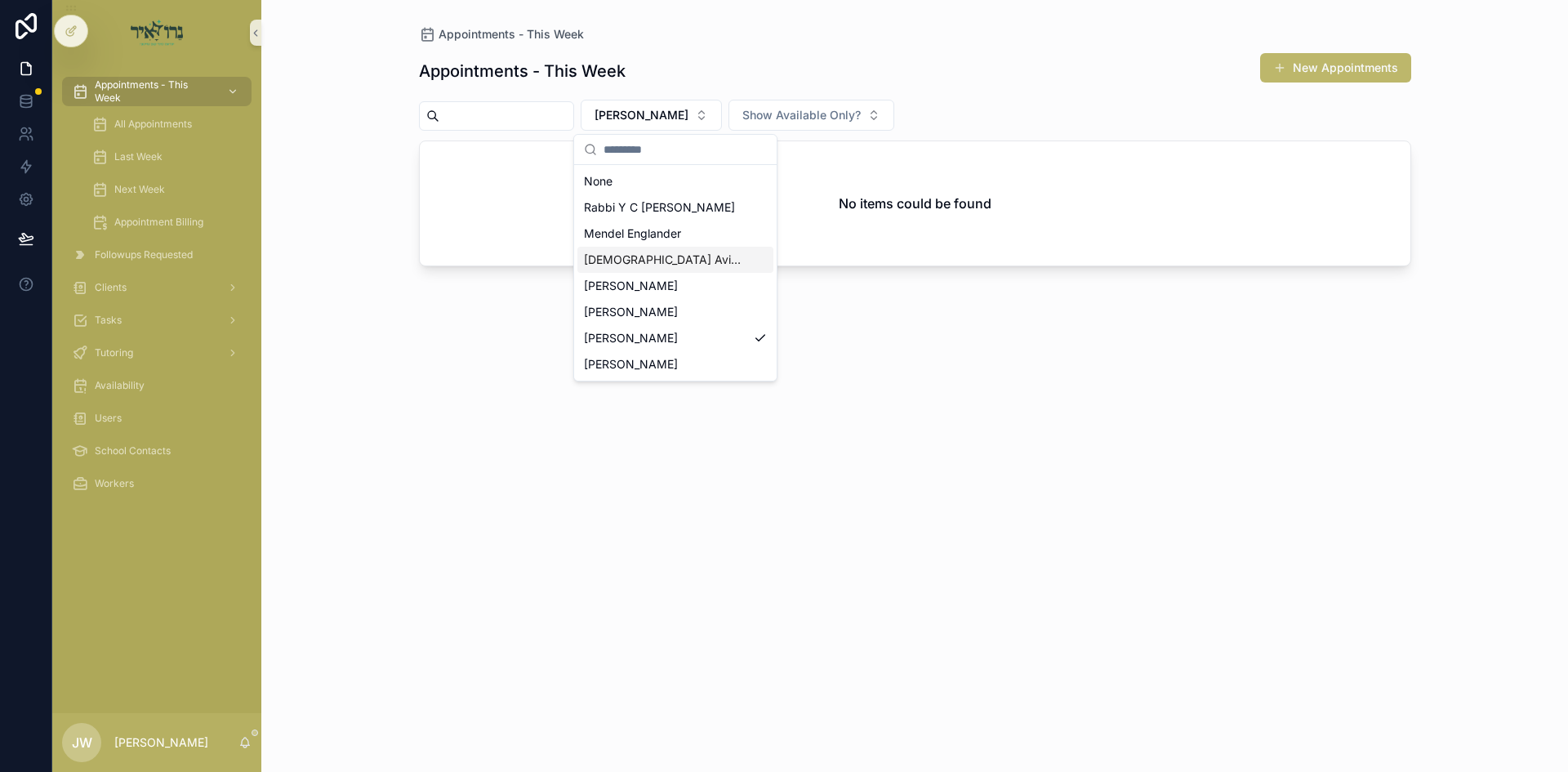
click at [691, 263] on span "[DEMOGRAPHIC_DATA] Avigder [PERSON_NAME]" at bounding box center [665, 259] width 163 height 17
